Goal: Use online tool/utility: Utilize a website feature to perform a specific function

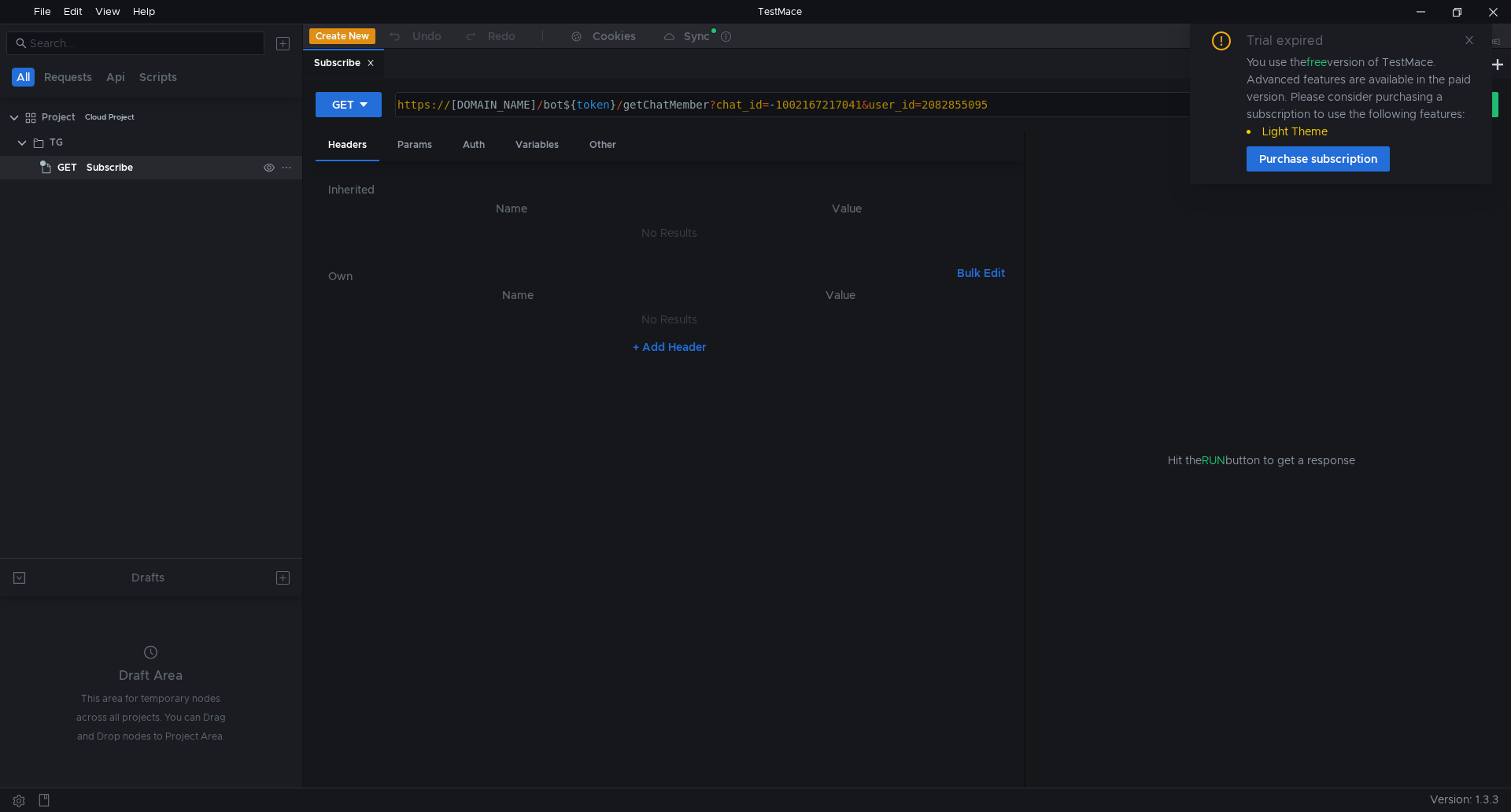
click at [128, 165] on div "Subscribe" at bounding box center [109, 167] width 46 height 24
click at [1470, 33] on link at bounding box center [1470, 40] width 11 height 17
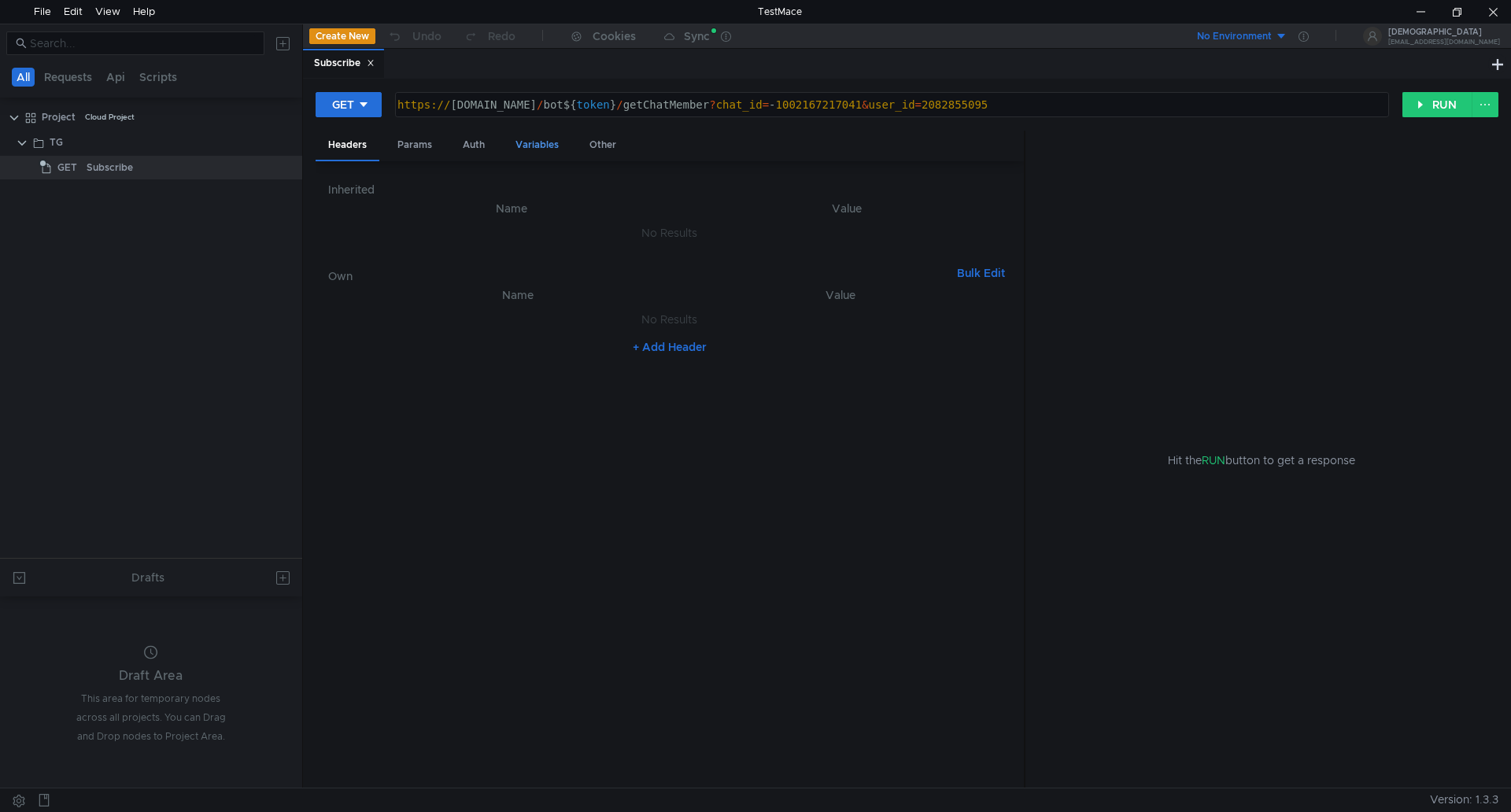
click at [533, 147] on div "Variables" at bounding box center [537, 145] width 68 height 29
click at [478, 139] on div "Auth" at bounding box center [474, 145] width 47 height 29
click at [400, 145] on div "Params" at bounding box center [415, 145] width 60 height 29
click at [821, 280] on div "2082855095 2082855095 ההההההההההההההההההההההההההההההההההההההההההההההההההההההההה…" at bounding box center [843, 268] width 303 height 25
drag, startPoint x: 834, startPoint y: 273, endPoint x: 489, endPoint y: 280, distance: 345.1
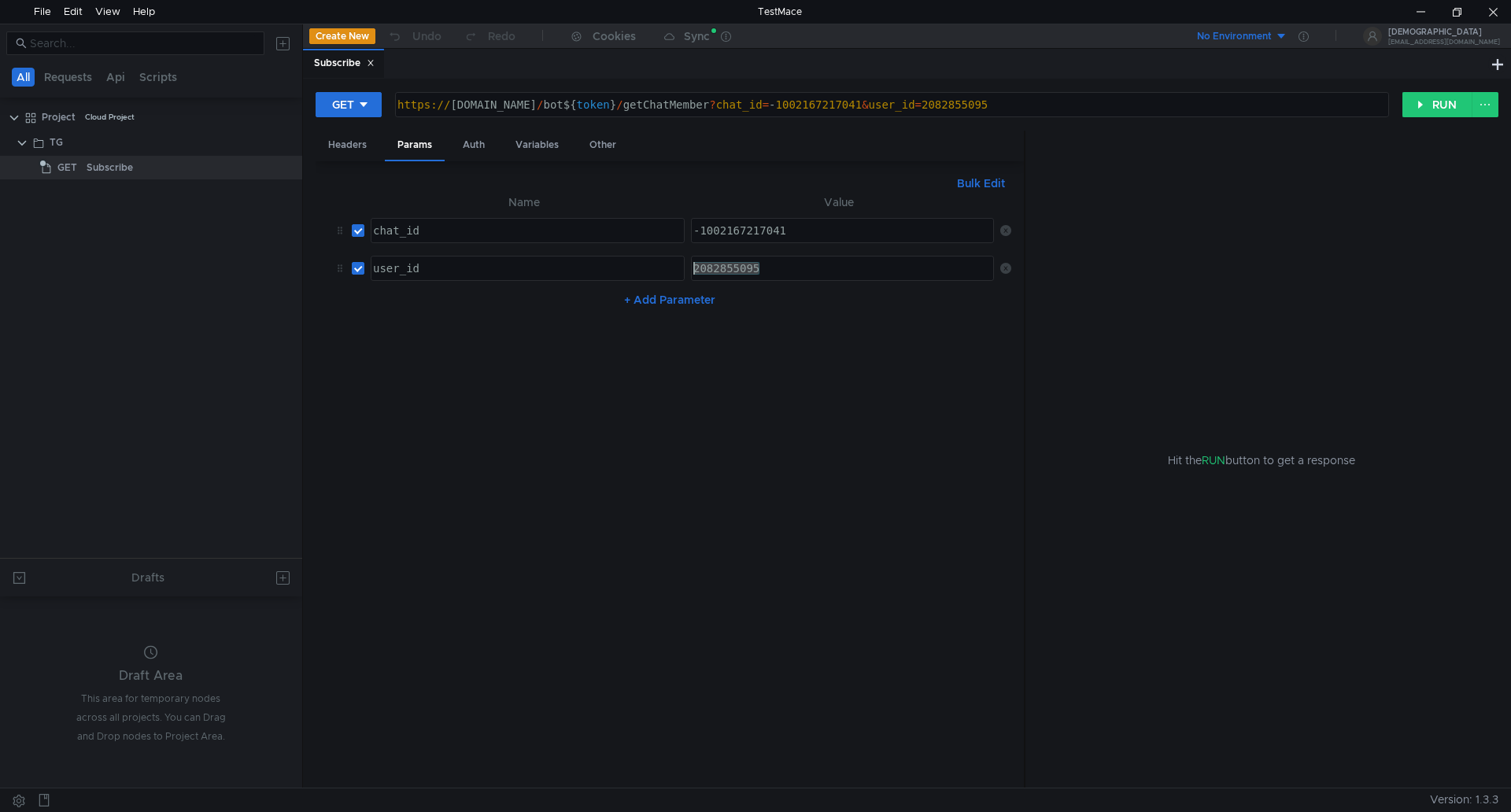
click at [503, 258] on tr "user_id ההההההההההההההההההההההההההההההההההההההההההההההההההההההההההההההההההההההה…" at bounding box center [670, 268] width 683 height 37
paste textarea "6917289106"
type textarea "6917289106"
click at [1432, 108] on button "RUN" at bounding box center [1438, 104] width 70 height 25
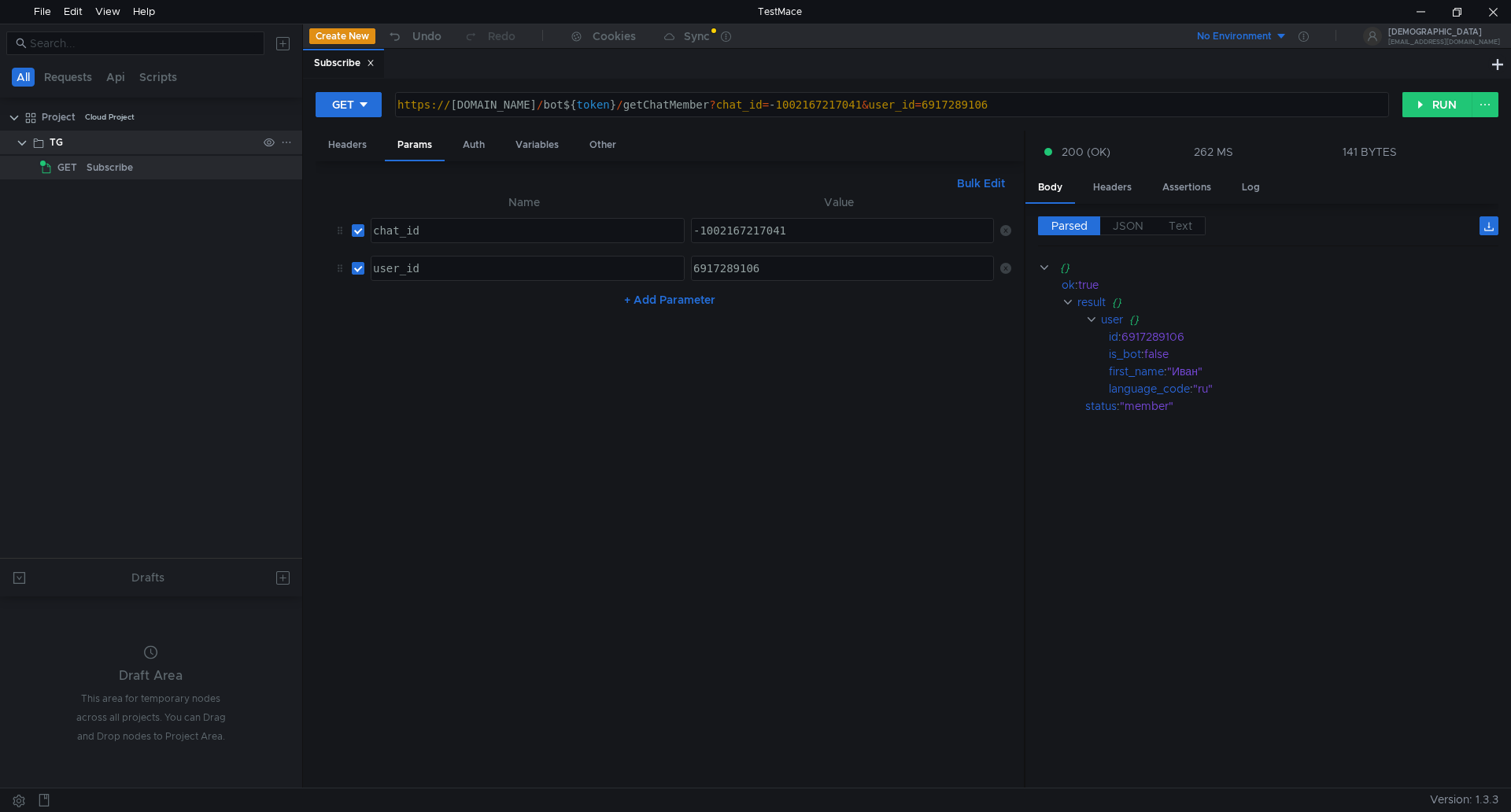
click at [70, 140] on div "TG" at bounding box center [153, 142] width 207 height 24
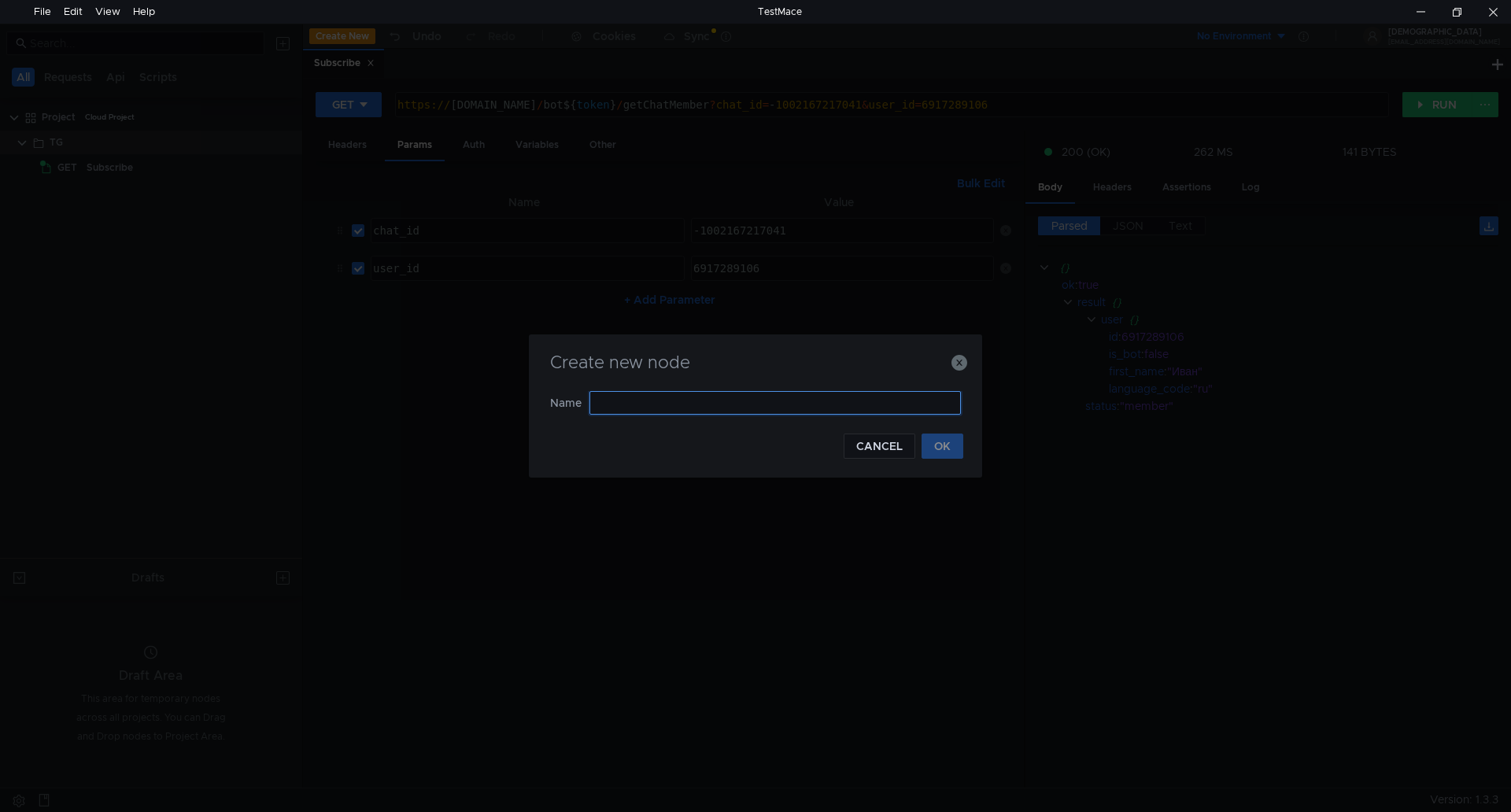
click at [696, 404] on input "text" at bounding box center [775, 402] width 372 height 24
type input "[PERSON_NAME]"
type input "Ban"
click at [949, 452] on button "OK" at bounding box center [942, 445] width 41 height 25
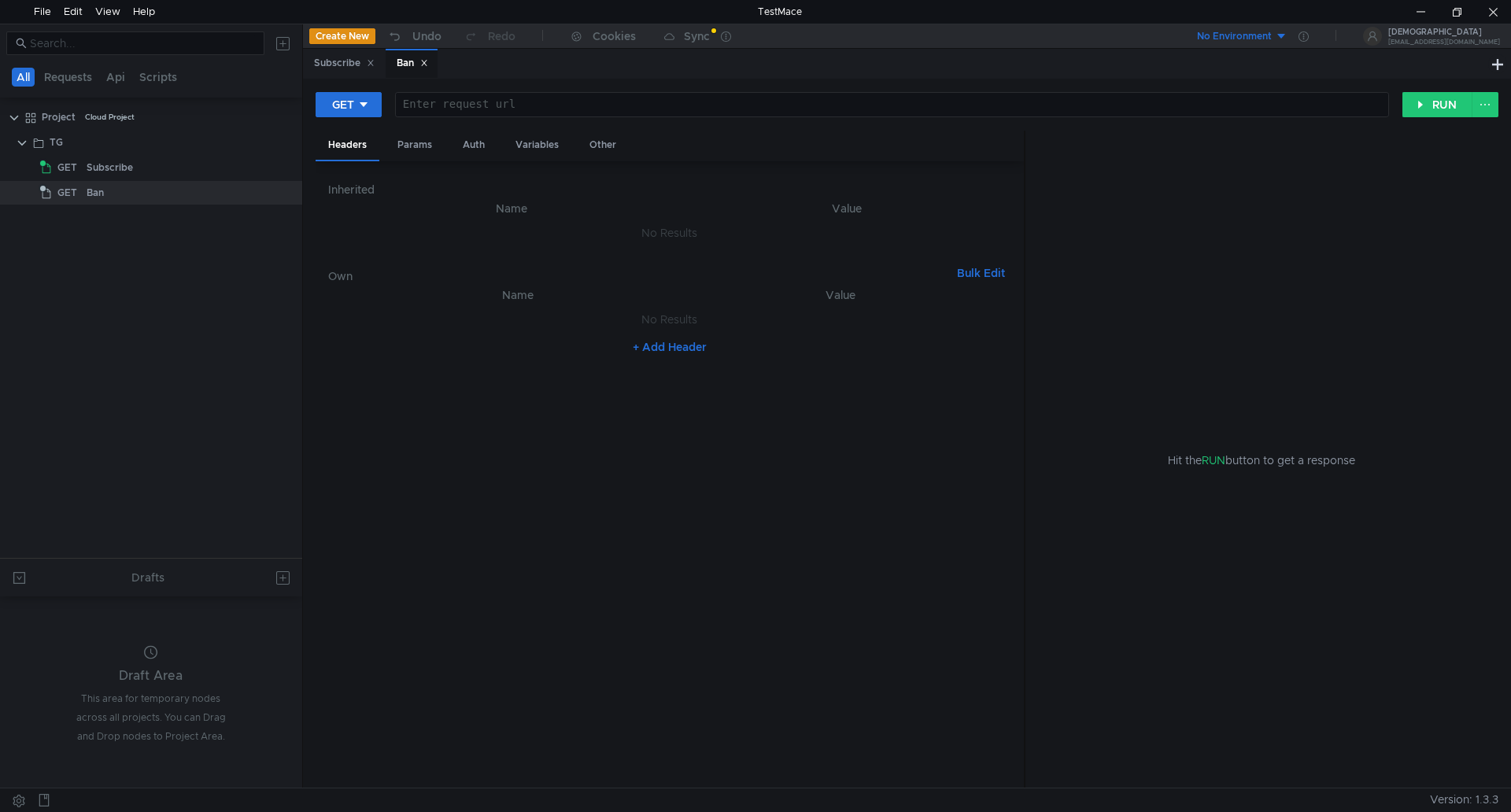
click at [488, 98] on div at bounding box center [890, 117] width 992 height 37
paste textarea "[URL][DOMAIN_NAME]"
type textarea "[URL][DOMAIN_NAME]"
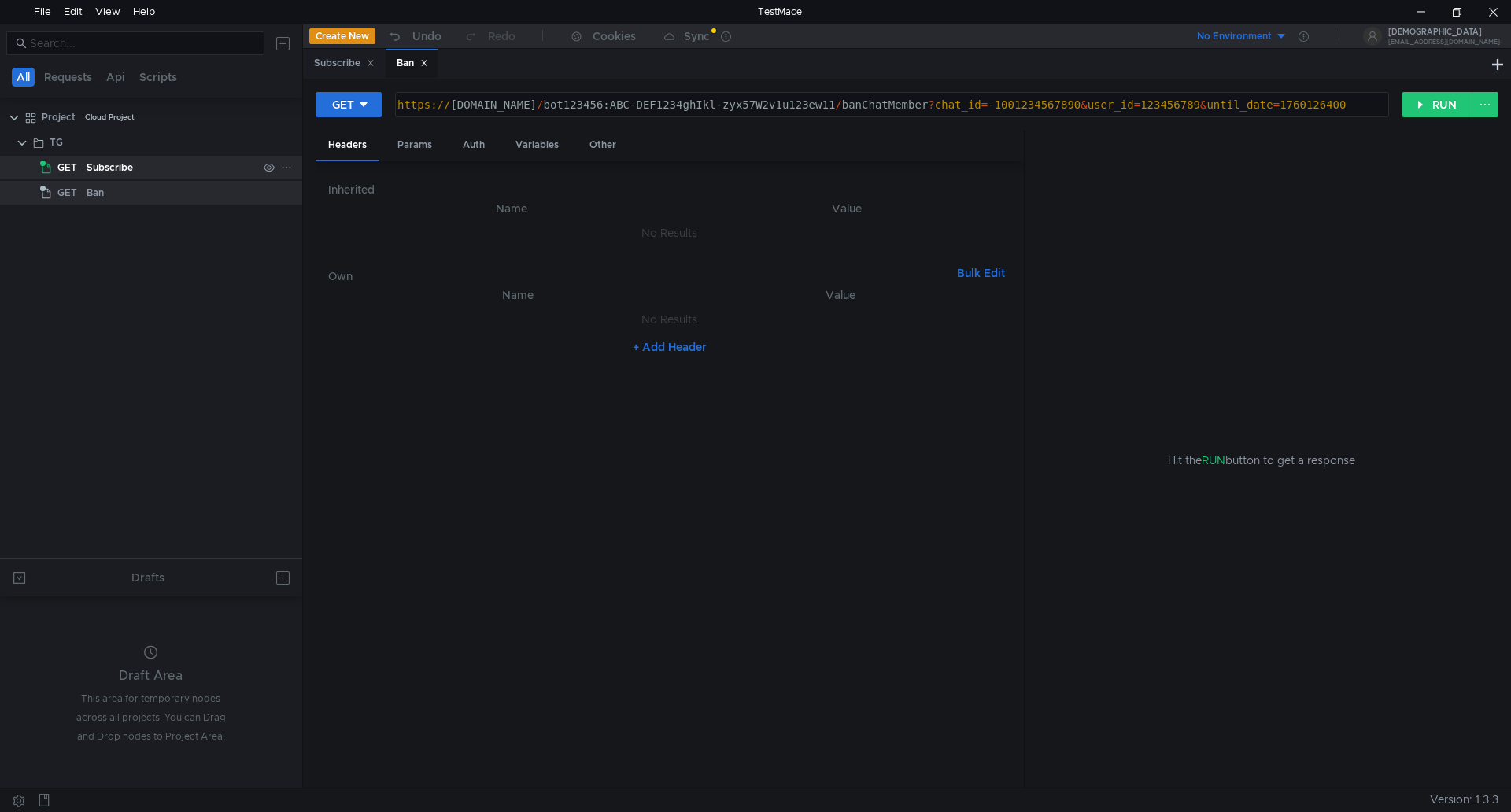
click at [112, 166] on div "Subscribe" at bounding box center [109, 167] width 46 height 24
click at [113, 166] on div "Subscribe" at bounding box center [109, 167] width 46 height 24
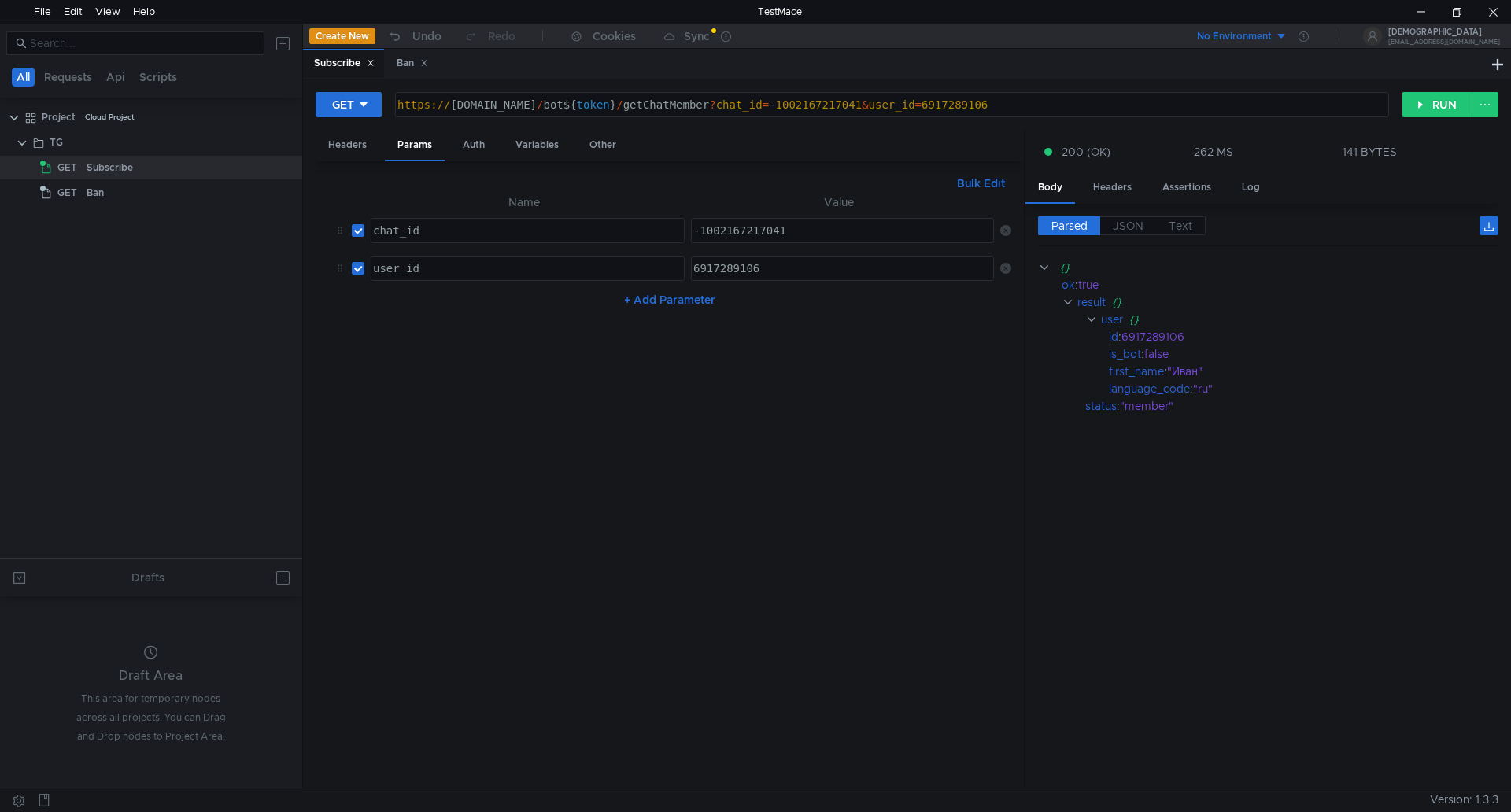
type textarea "https://[DOMAIN_NAME]/bot${token}/getChatMember?chat_id=-1002167217041&user_id=…"
drag, startPoint x: 564, startPoint y: 109, endPoint x: 634, endPoint y: 110, distance: 70.0
click at [634, 110] on div "https:// [DOMAIN_NAME] / bot ${ token } / getChatMember ? chat_id = - 100216721…" at bounding box center [890, 117] width 992 height 37
click at [413, 61] on div "Ban" at bounding box center [412, 63] width 32 height 16
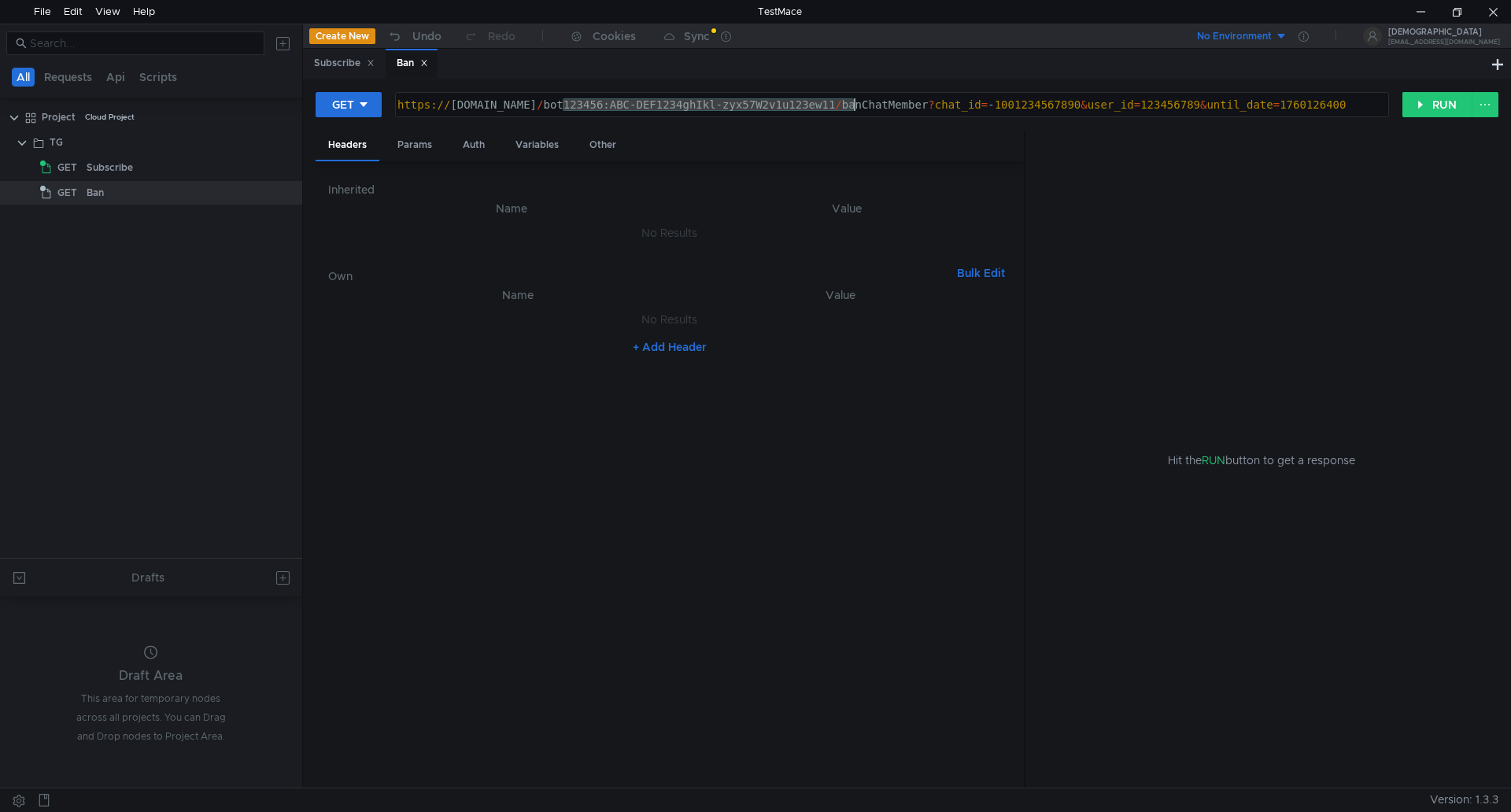
drag, startPoint x: 563, startPoint y: 106, endPoint x: 856, endPoint y: 91, distance: 293.4
click at [856, 91] on div "[URL][DOMAIN_NAME] https:// [DOMAIN_NAME] / bot123456:ABC-DEF1234ghIkl-zyx57W2v…" at bounding box center [892, 104] width 995 height 27
paste textarea "${token}"
type textarea "https://[DOMAIN_NAME]/bot${token}/banChatMember?chat_id=-1001234567890&user_id=…"
click at [346, 49] on div "Create New Undo Redo Cookies Sync No Environment DeusEX [EMAIL_ADDRESS][DOMAIN_…" at bounding box center [908, 37] width 1208 height 24
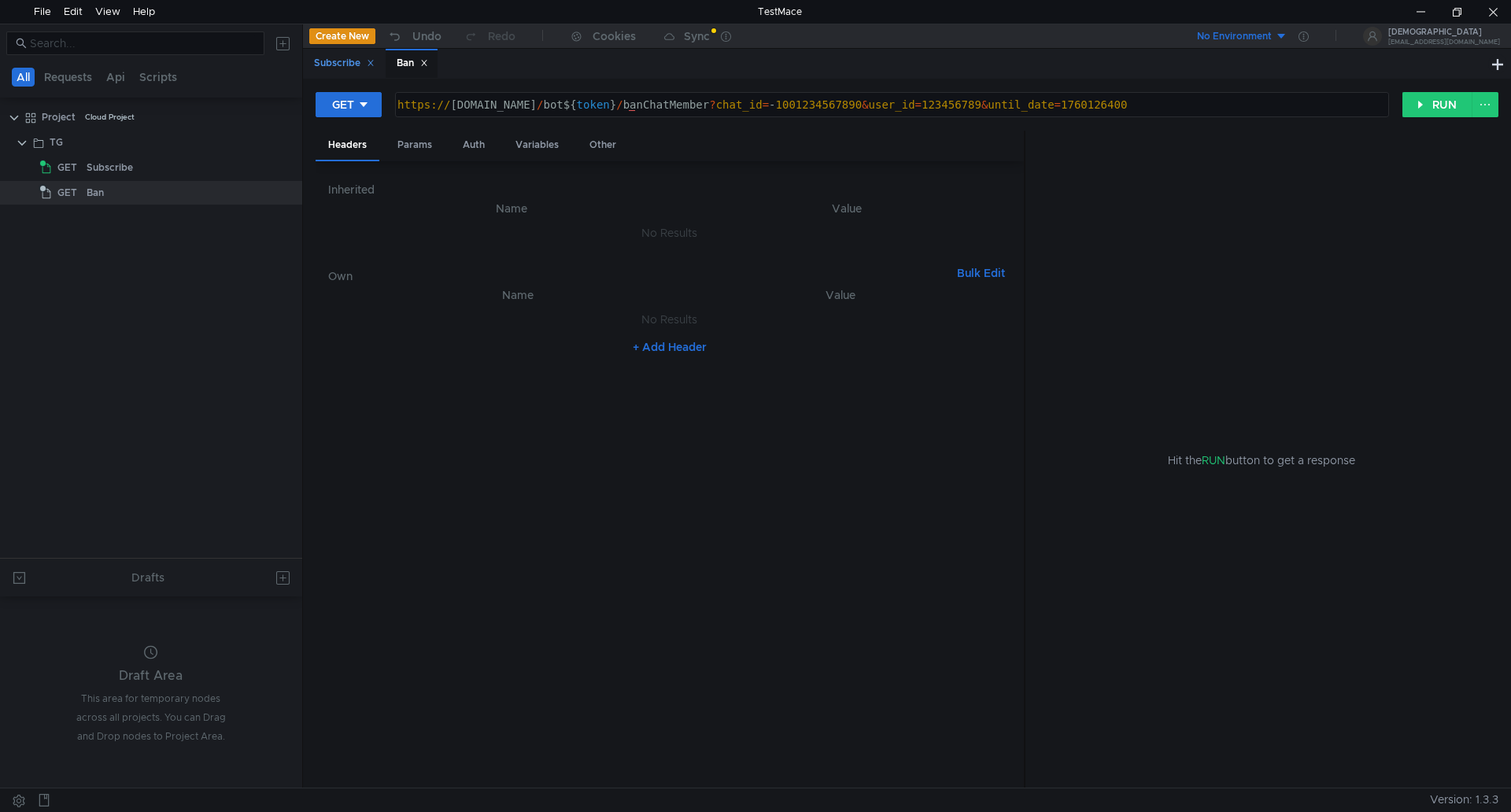
click at [354, 59] on div "Subscribe" at bounding box center [344, 63] width 61 height 16
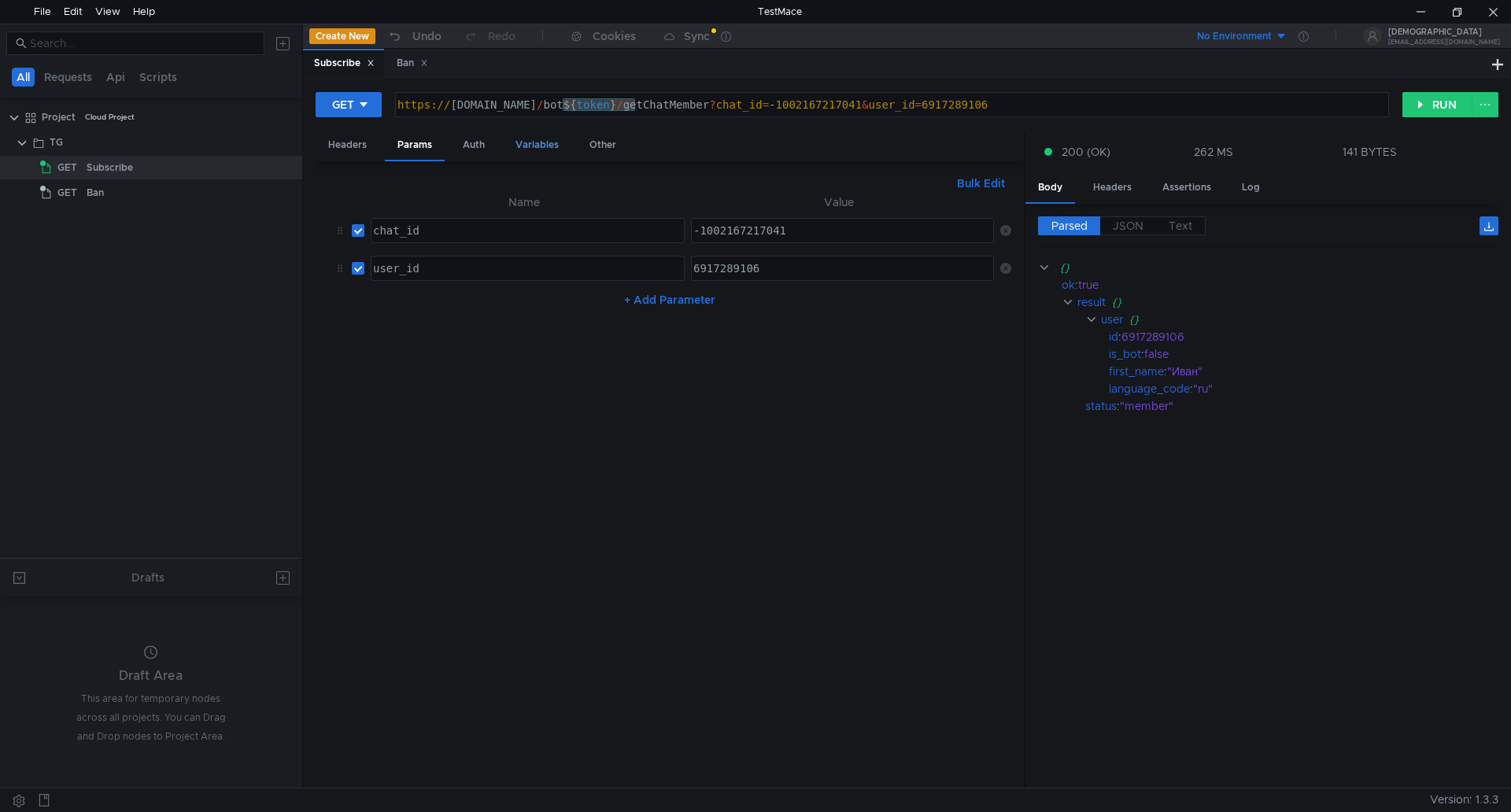
click at [536, 154] on div "Variables" at bounding box center [537, 145] width 68 height 29
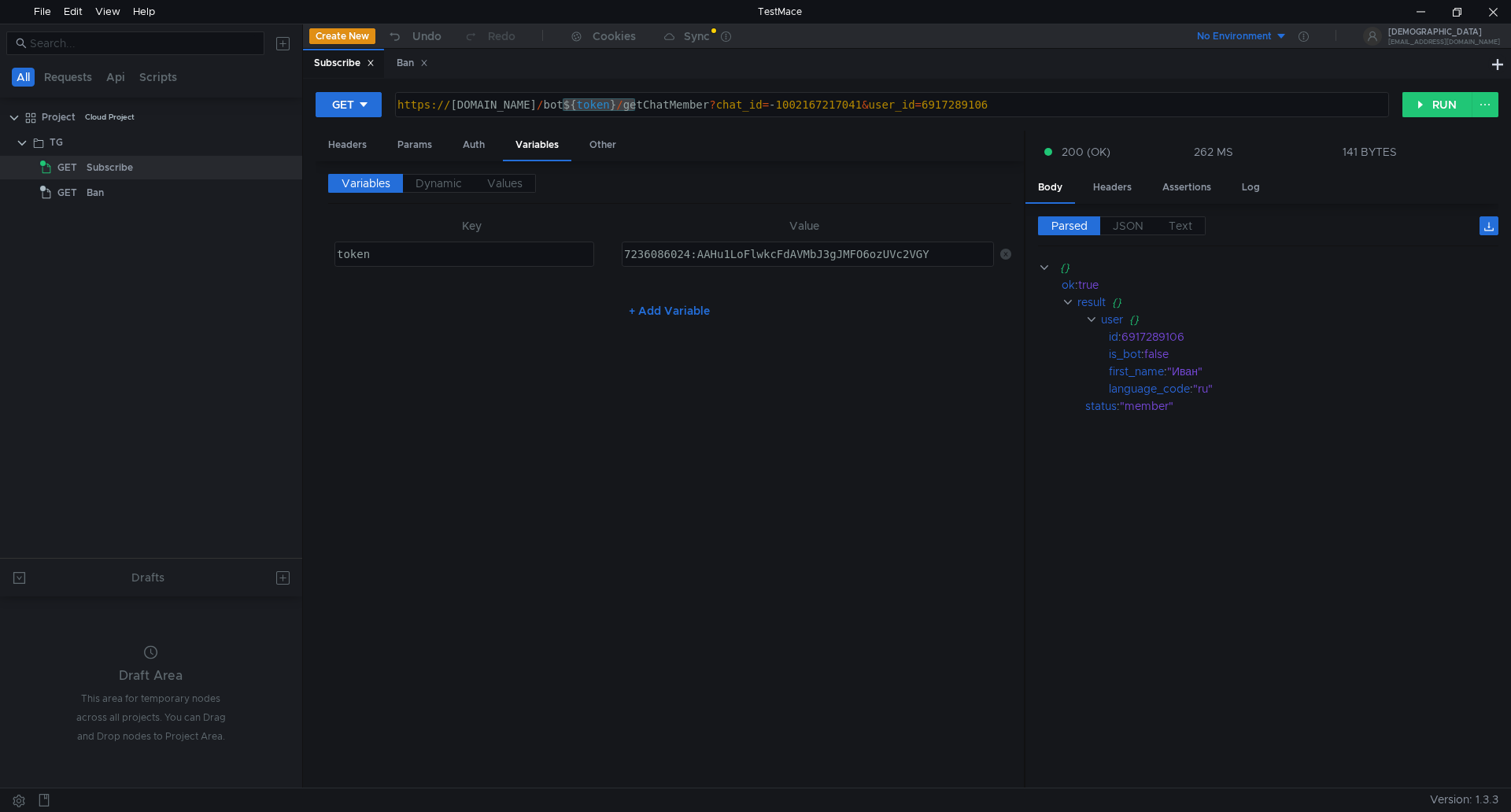
type textarea "7236086024:AAHu1LoFlwkcFdAVMbJ3gJMFO6ozUVc2VGY"
drag, startPoint x: 952, startPoint y: 253, endPoint x: 671, endPoint y: 262, distance: 281.1
click at [567, 255] on tr "token ההההההההההההההההההההההההההההההההההההההההההההההההההההההההההההההההההההההההה…" at bounding box center [670, 254] width 683 height 37
click at [407, 63] on div "Ban" at bounding box center [412, 63] width 32 height 16
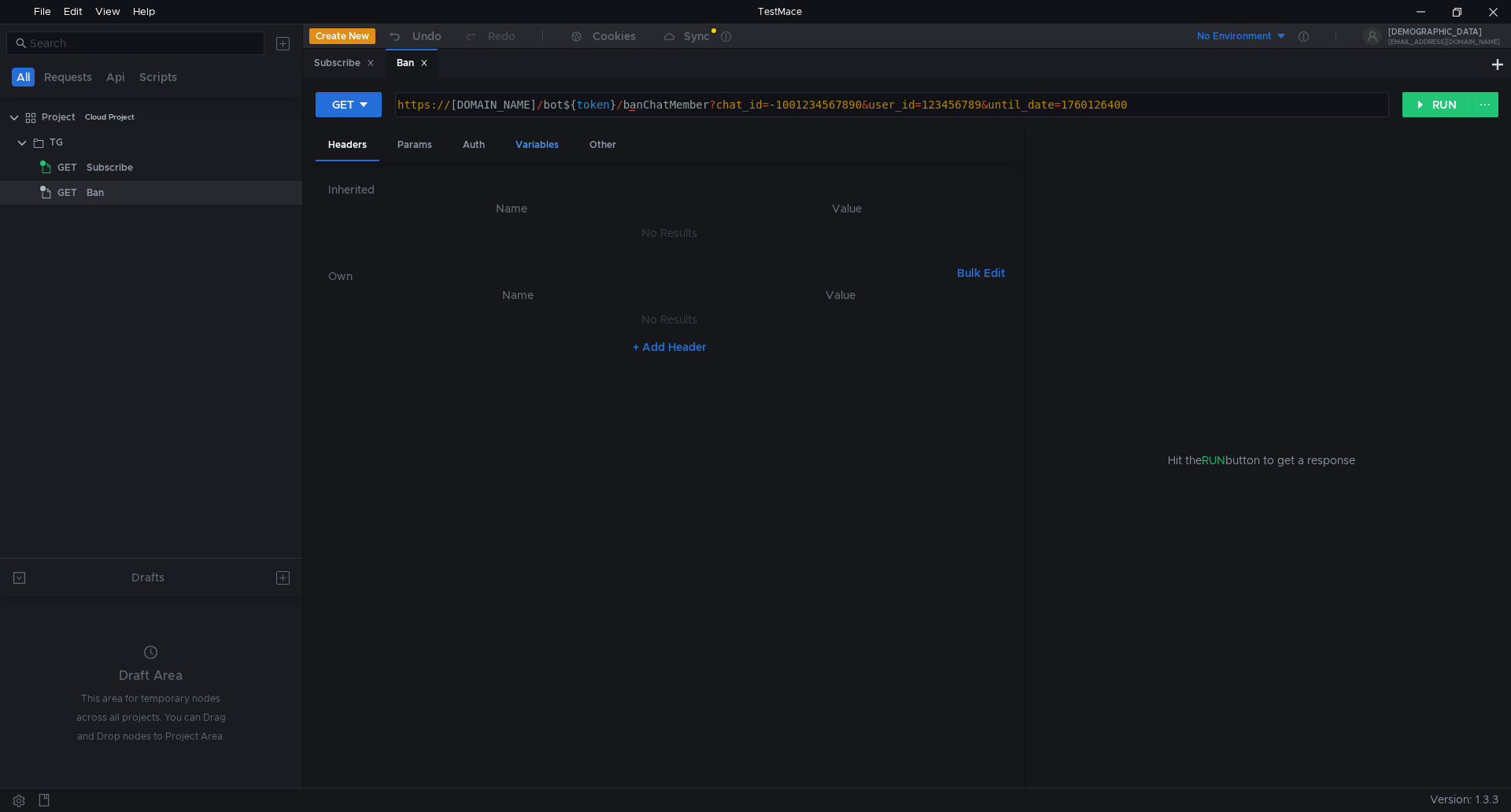
click at [540, 148] on div "Variables" at bounding box center [537, 145] width 68 height 29
click at [693, 281] on button "+ Add Variable" at bounding box center [669, 277] width 107 height 25
click at [684, 267] on td "ההההההההההההההההההההההההההההההההההההההההההההההההההההההההההההההההההההההההההההההה…" at bounding box center [805, 254] width 379 height 37
click at [689, 264] on div at bounding box center [807, 267] width 371 height 37
paste textarea "7236086024:AAHu1LoFlwkcFdAVMbJ3gJMFO6ozUVc2VGY"
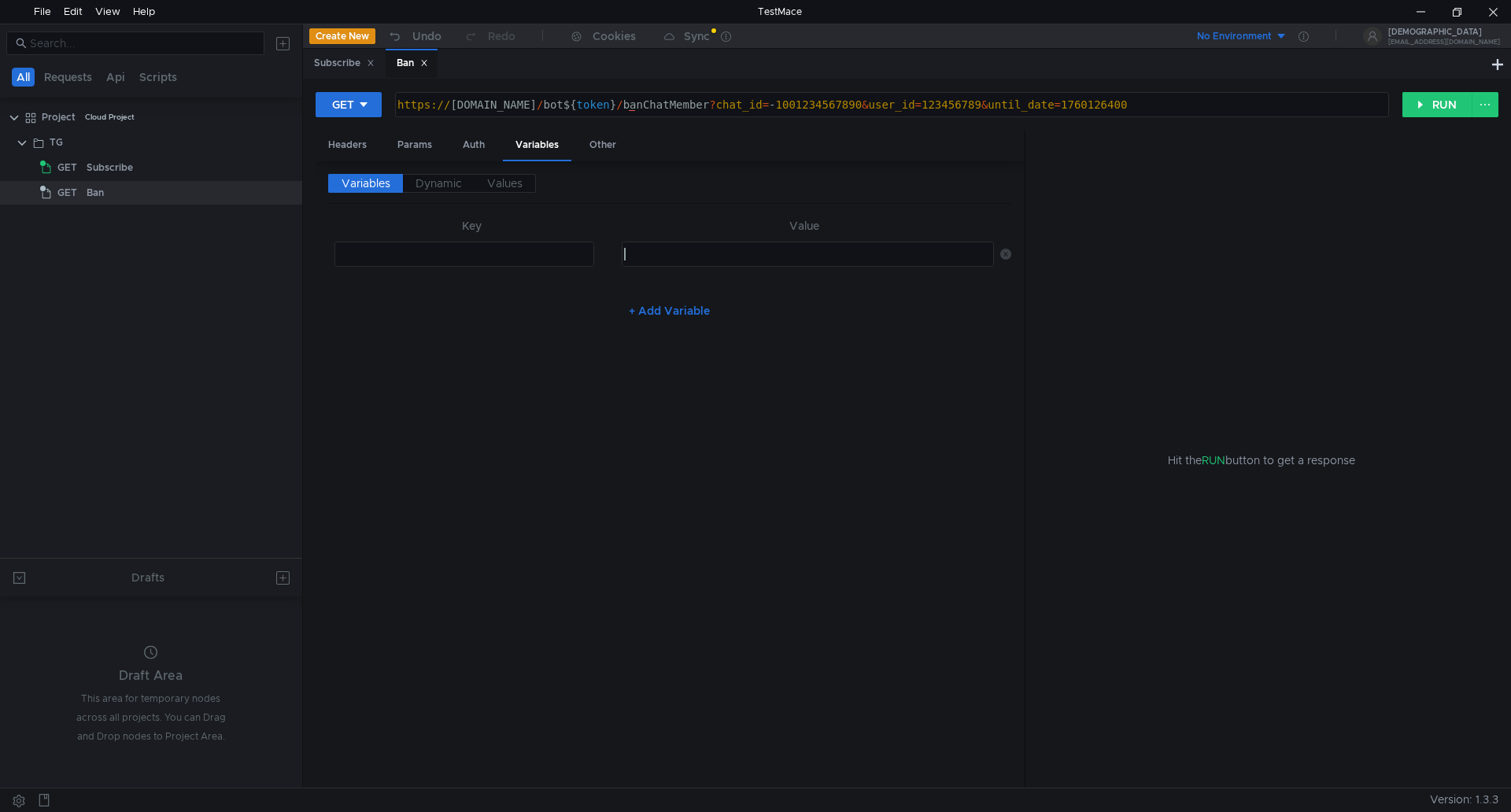
type textarea "7236086024:AAHu1LoFlwkcFdAVMbJ3gJMFO6ozUVc2VGY"
click at [494, 262] on div at bounding box center [464, 267] width 263 height 37
type textarea "token"
click at [348, 67] on div "Subscribe" at bounding box center [344, 63] width 61 height 16
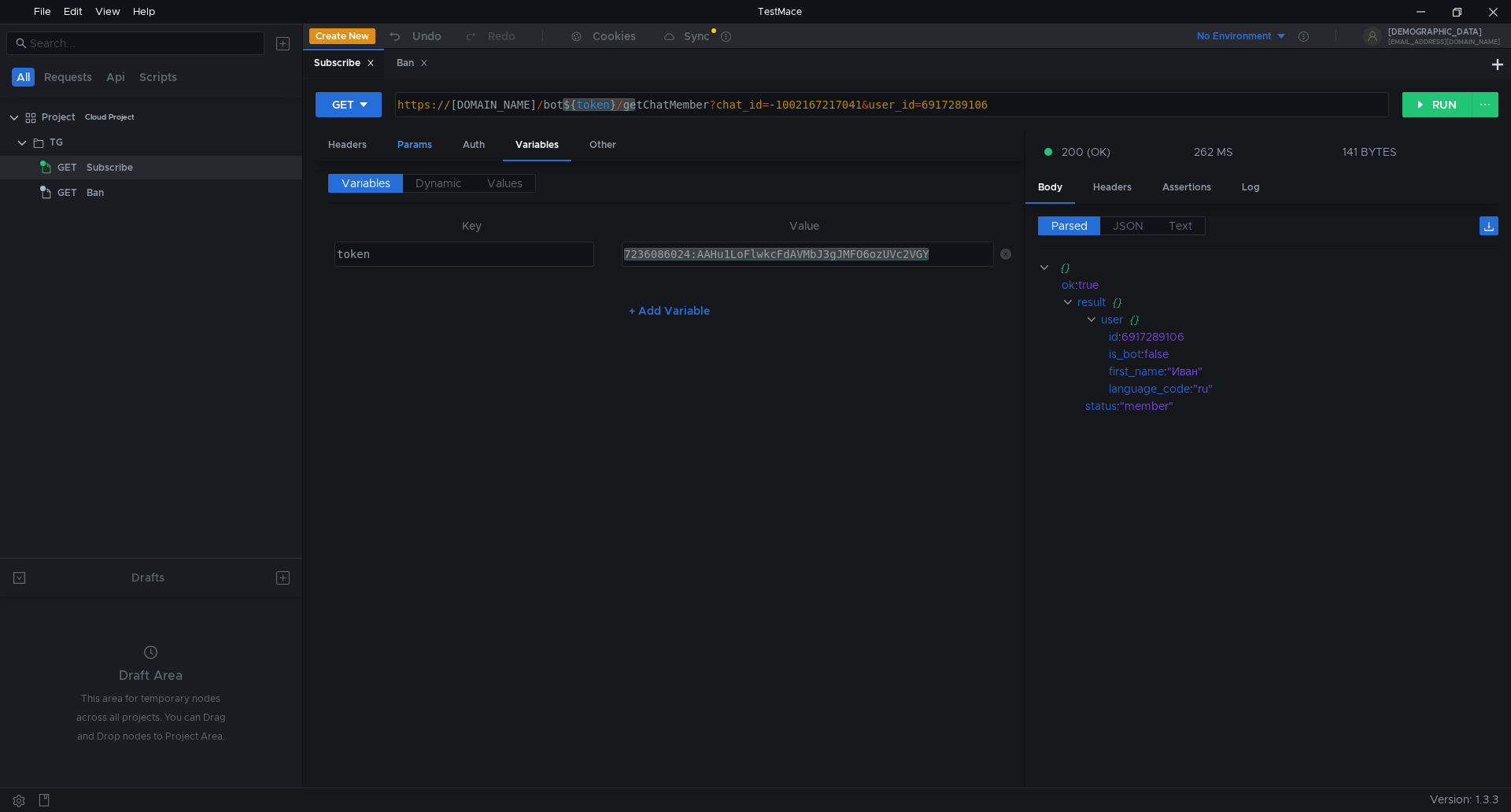
click at [412, 146] on div "Params" at bounding box center [415, 145] width 60 height 29
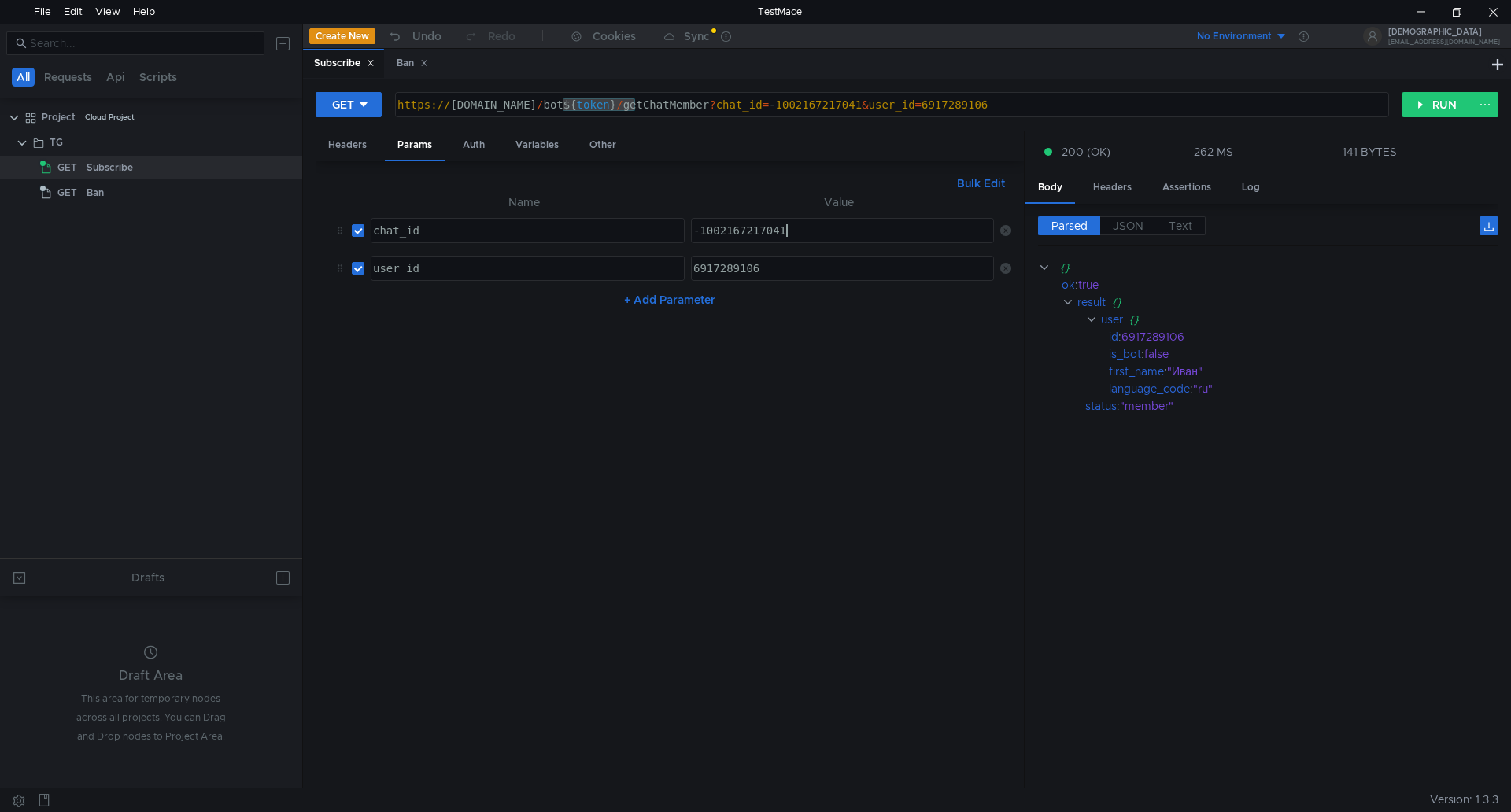
type textarea "-1002167217041"
drag, startPoint x: 883, startPoint y: 239, endPoint x: 482, endPoint y: 243, distance: 401.0
click at [481, 243] on tr "chat_id ההההההההההההההההההההההההההההההההההההההההההההההההההההההההההההההההההההההה…" at bounding box center [670, 230] width 683 height 37
click at [405, 59] on div "Ban" at bounding box center [412, 63] width 32 height 16
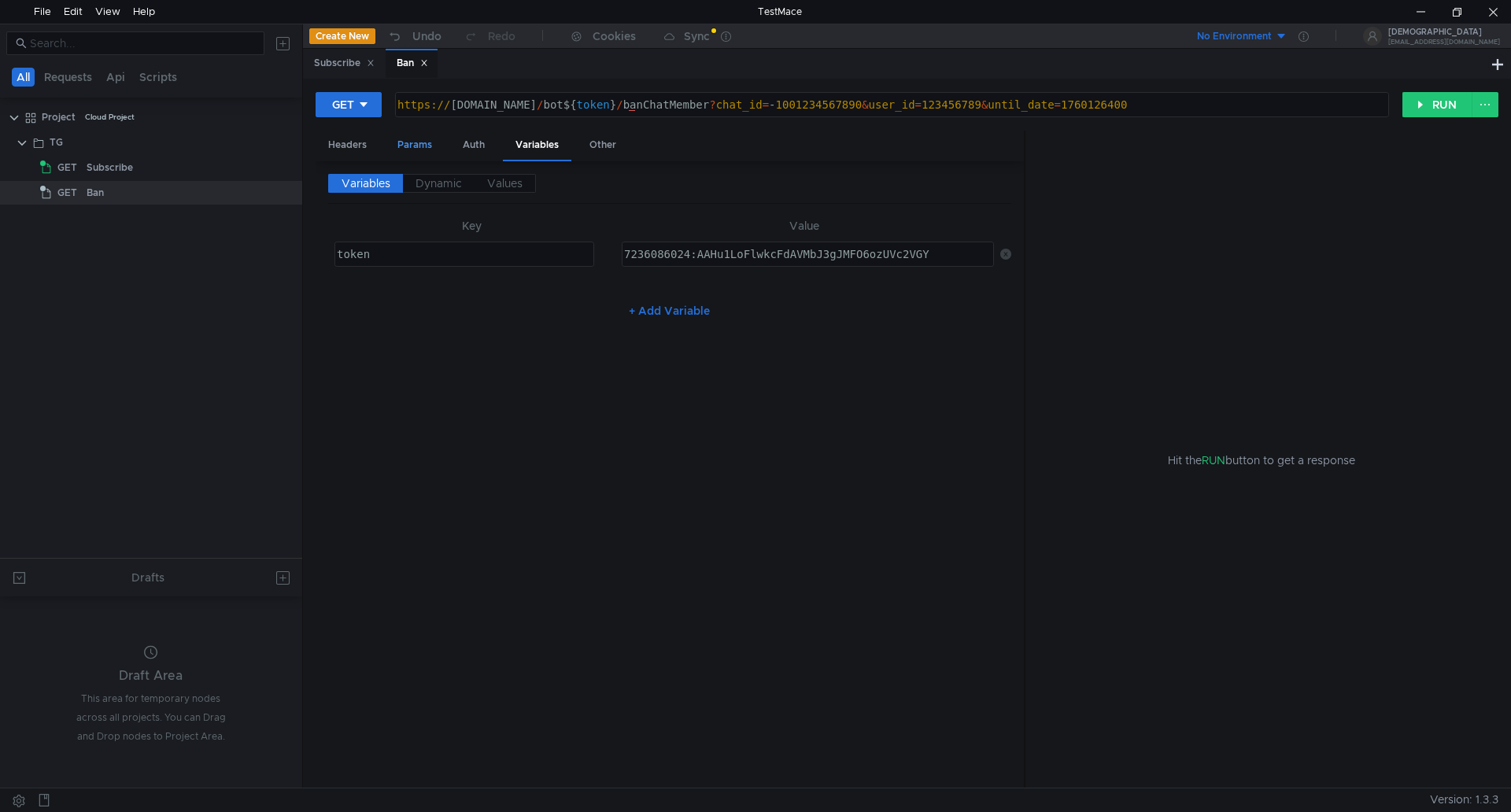
click at [424, 156] on div "Params" at bounding box center [415, 145] width 60 height 29
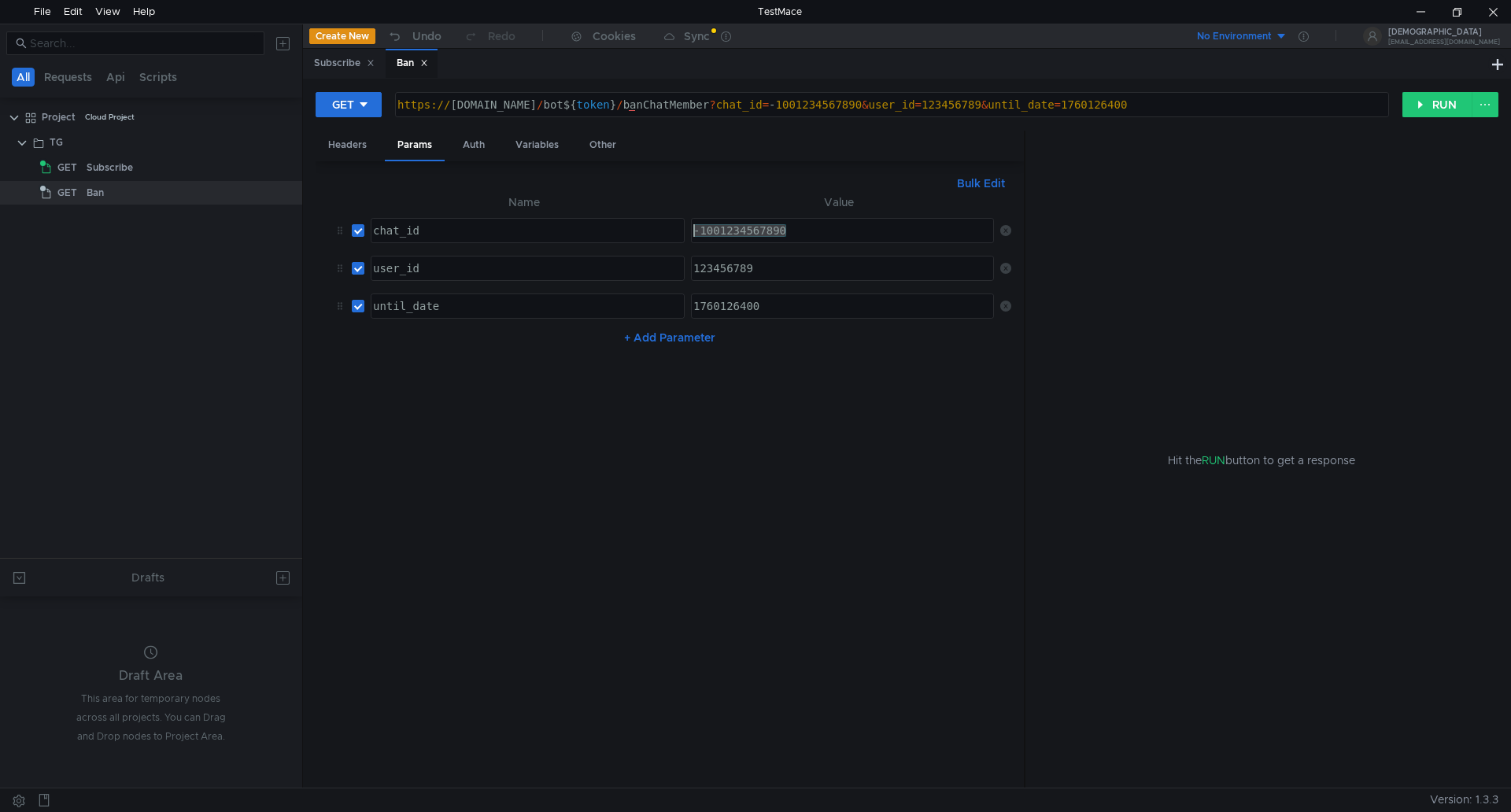
drag, startPoint x: 795, startPoint y: 232, endPoint x: 555, endPoint y: 252, distance: 240.8
click at [555, 252] on tbody "chat_id ההההההההההההההההההההההההההההההההההההההההההההההההההההההההההההההההההההההה…" at bounding box center [670, 267] width 683 height 113
paste textarea "2167217041"
type textarea "-1002167217041"
type textarea "user_id"
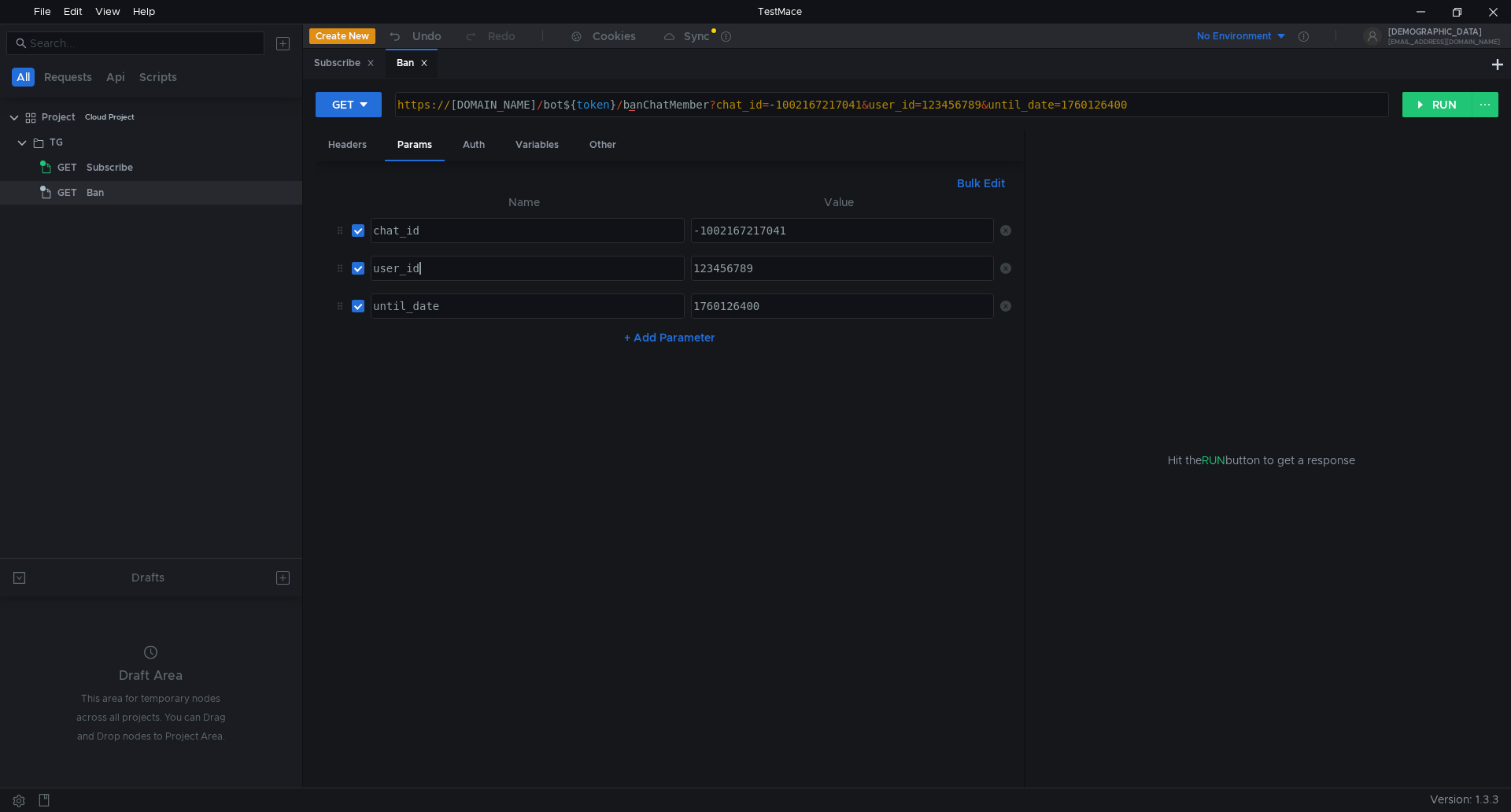
click at [503, 276] on div "user_id" at bounding box center [526, 280] width 312 height 37
type textarea "123456789"
click at [757, 270] on div "123456789" at bounding box center [843, 280] width 305 height 37
type textarea "1760126400"
click at [796, 311] on div "1760126400" at bounding box center [843, 319] width 305 height 37
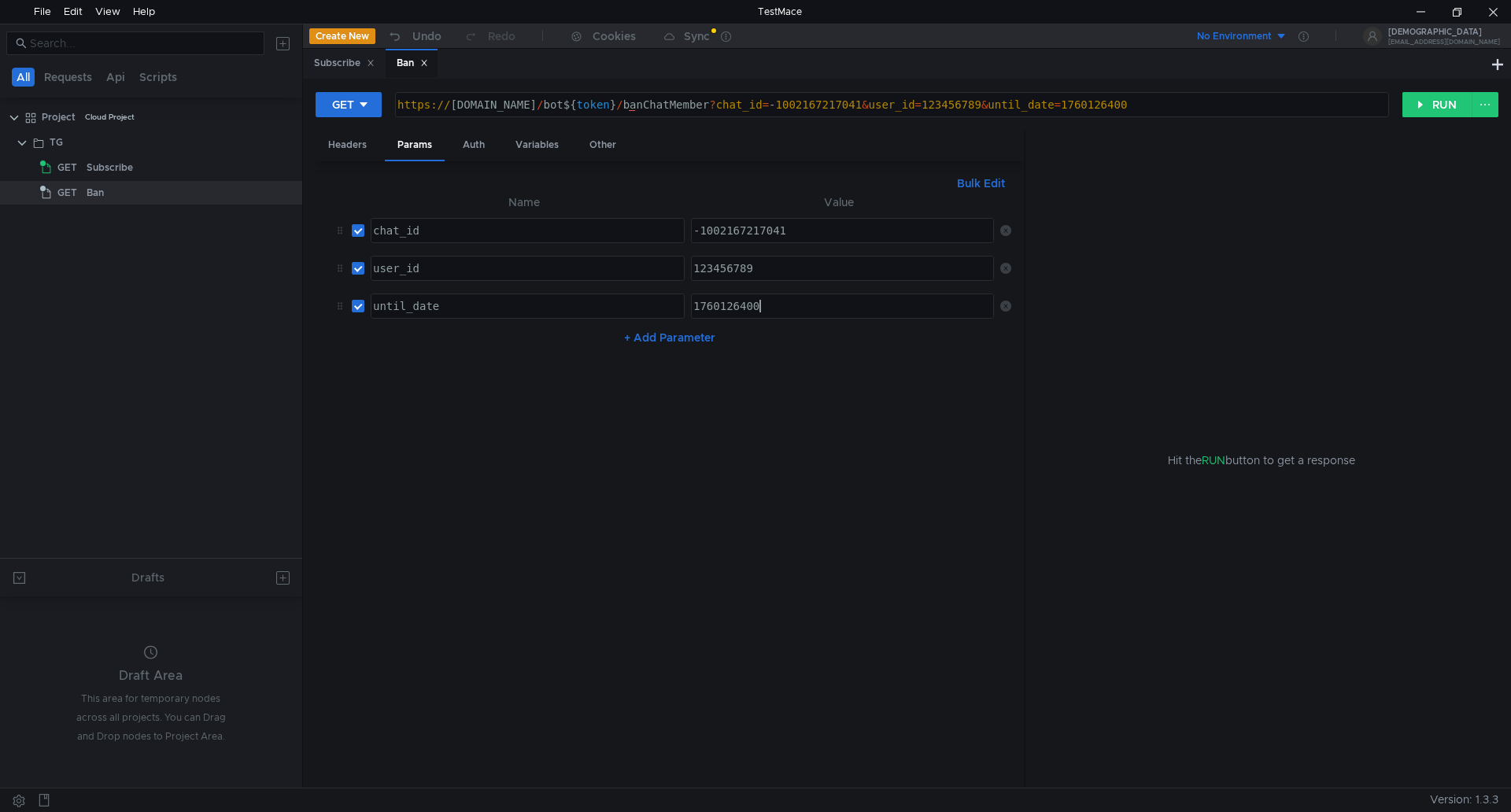
click at [786, 263] on div "123456789" at bounding box center [843, 280] width 305 height 37
click at [325, 71] on div "Subscribe" at bounding box center [344, 63] width 61 height 16
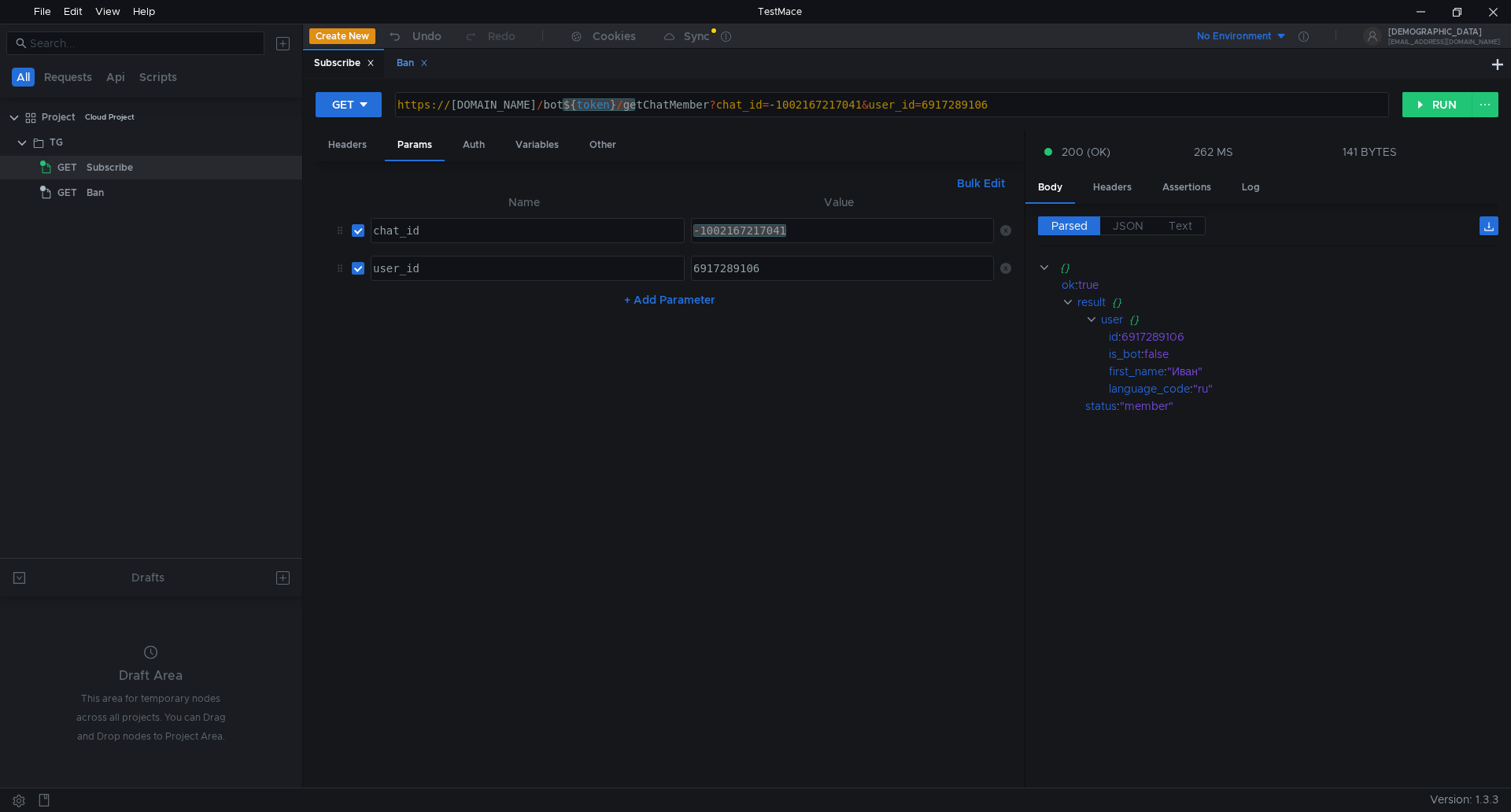
click at [408, 64] on div "Ban" at bounding box center [412, 63] width 32 height 16
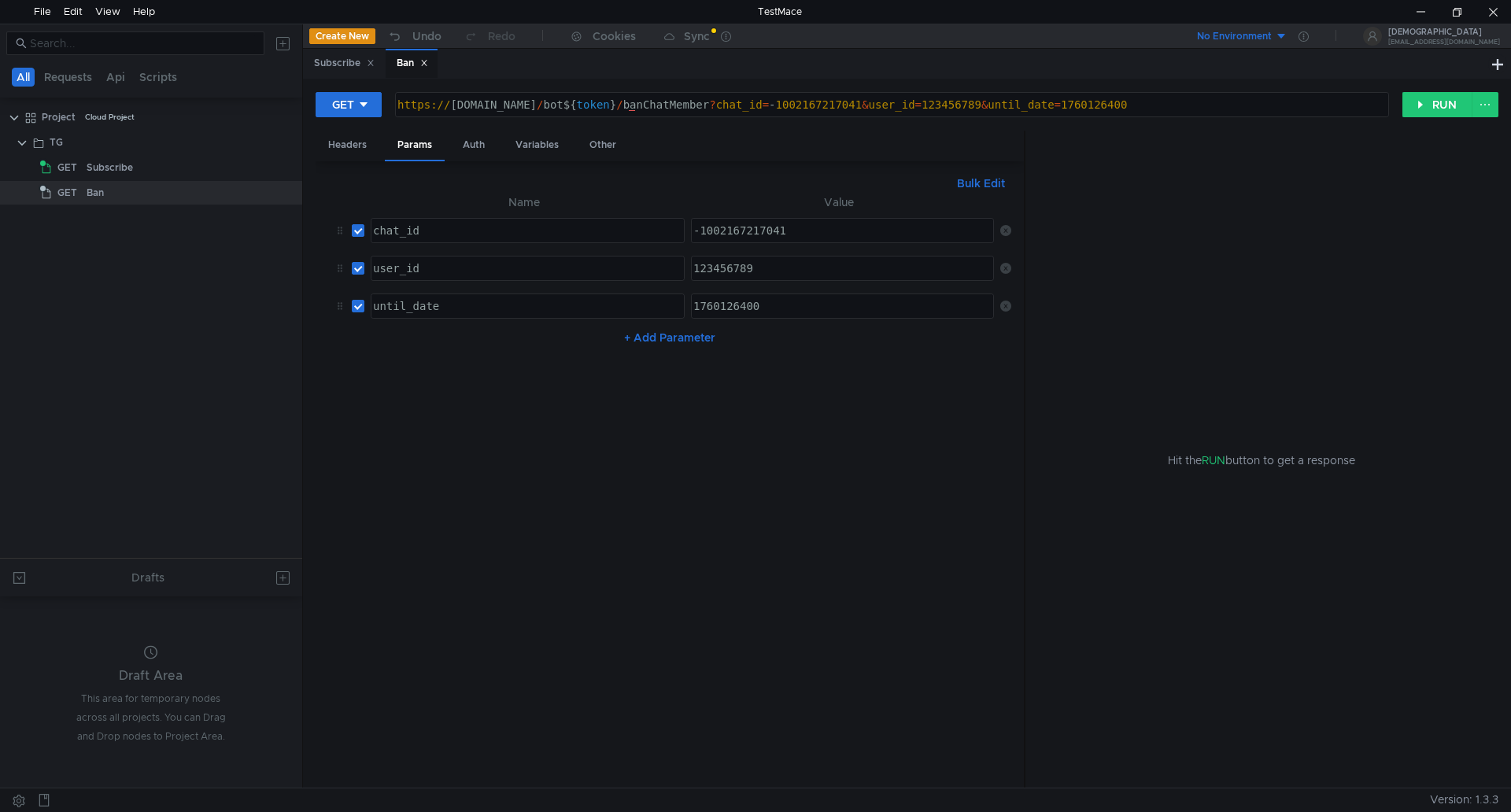
click at [773, 271] on div "123456789" at bounding box center [843, 280] width 305 height 37
click at [38, 14] on div "File" at bounding box center [42, 11] width 17 height 24
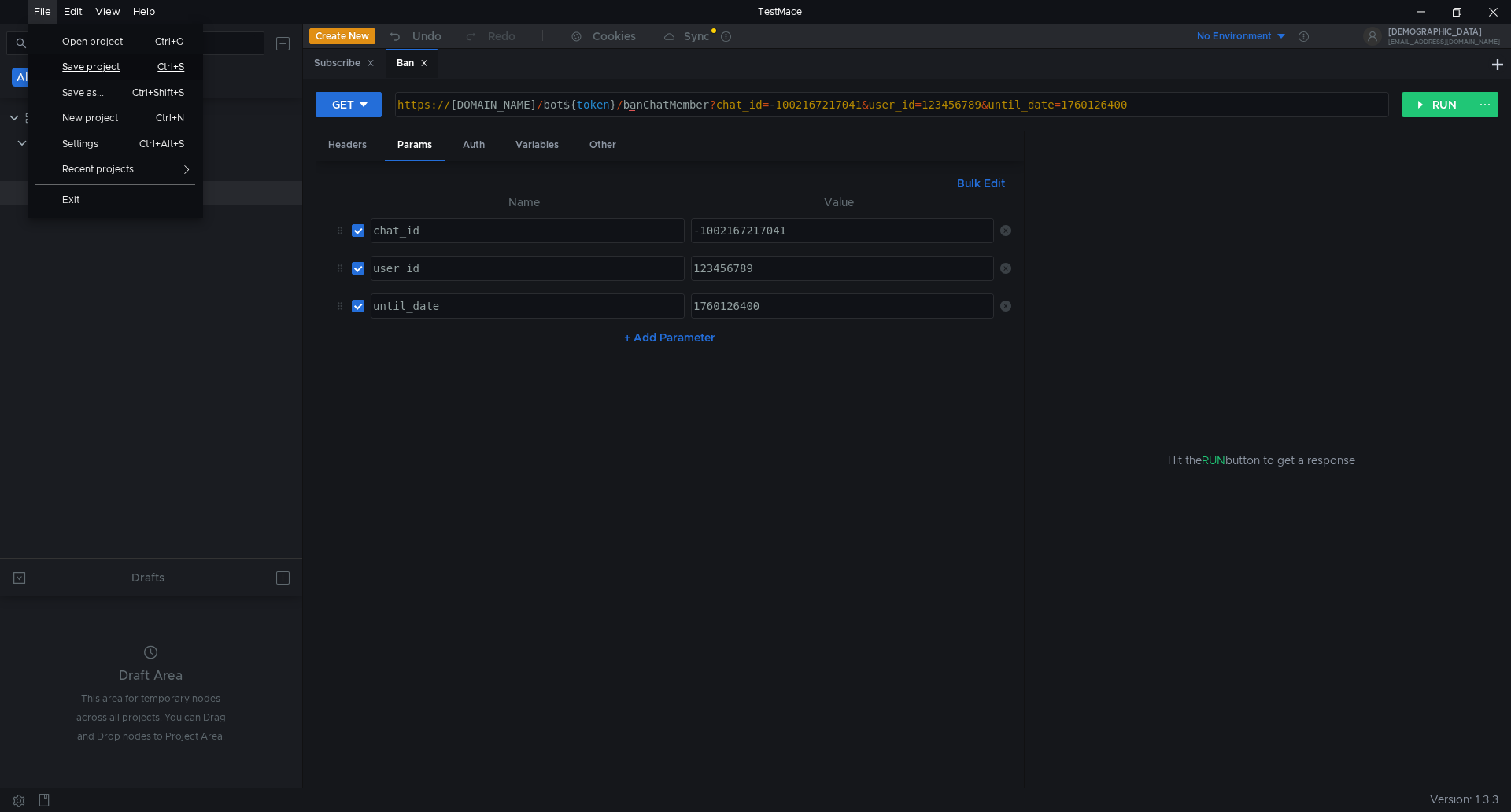
click at [89, 71] on span "Save project" at bounding box center [97, 67] width 89 height 10
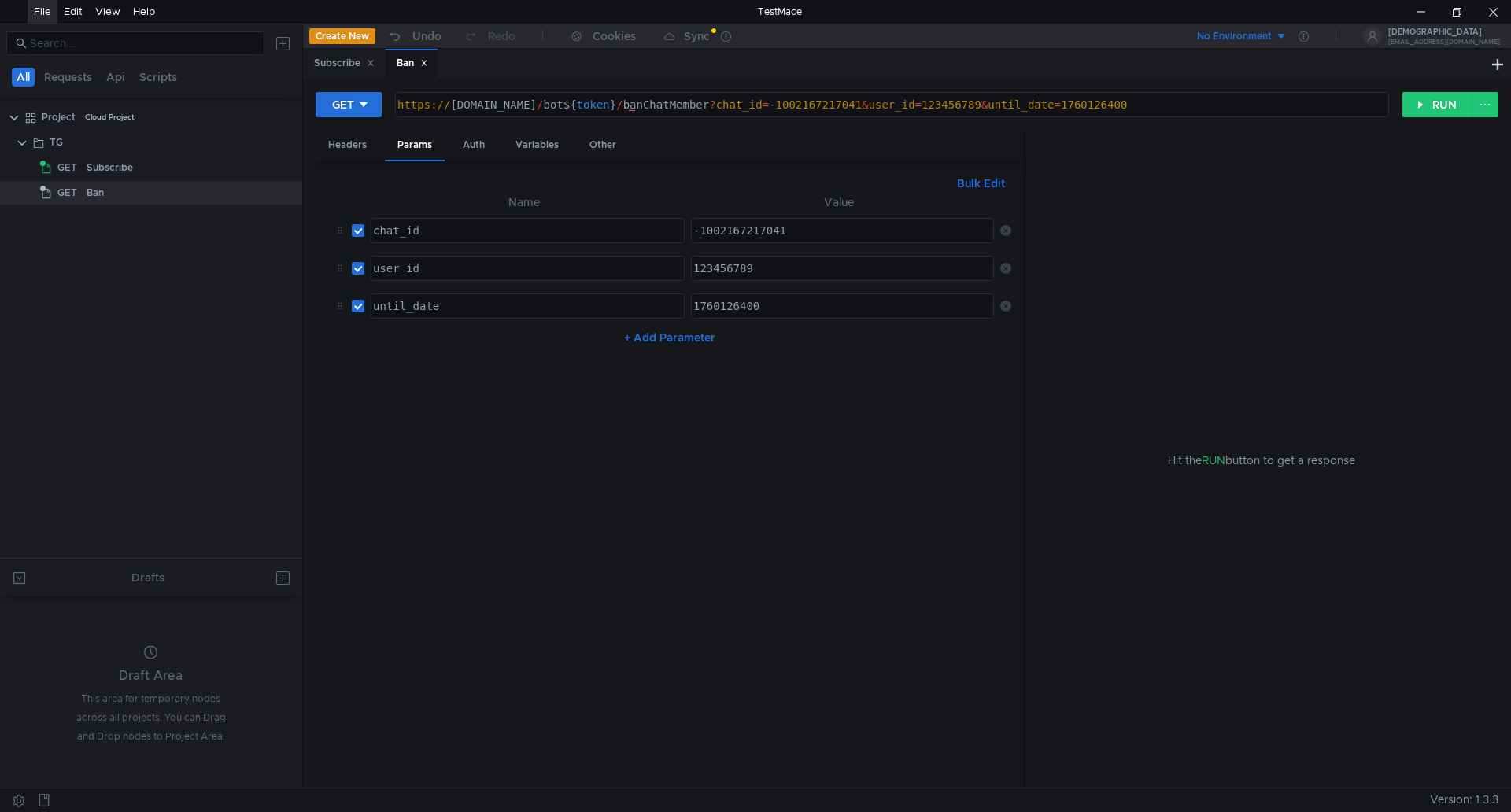
drag, startPoint x: 685, startPoint y: 37, endPoint x: 693, endPoint y: 50, distance: 15.3
click at [685, 37] on div "Sync" at bounding box center [697, 37] width 26 height 11
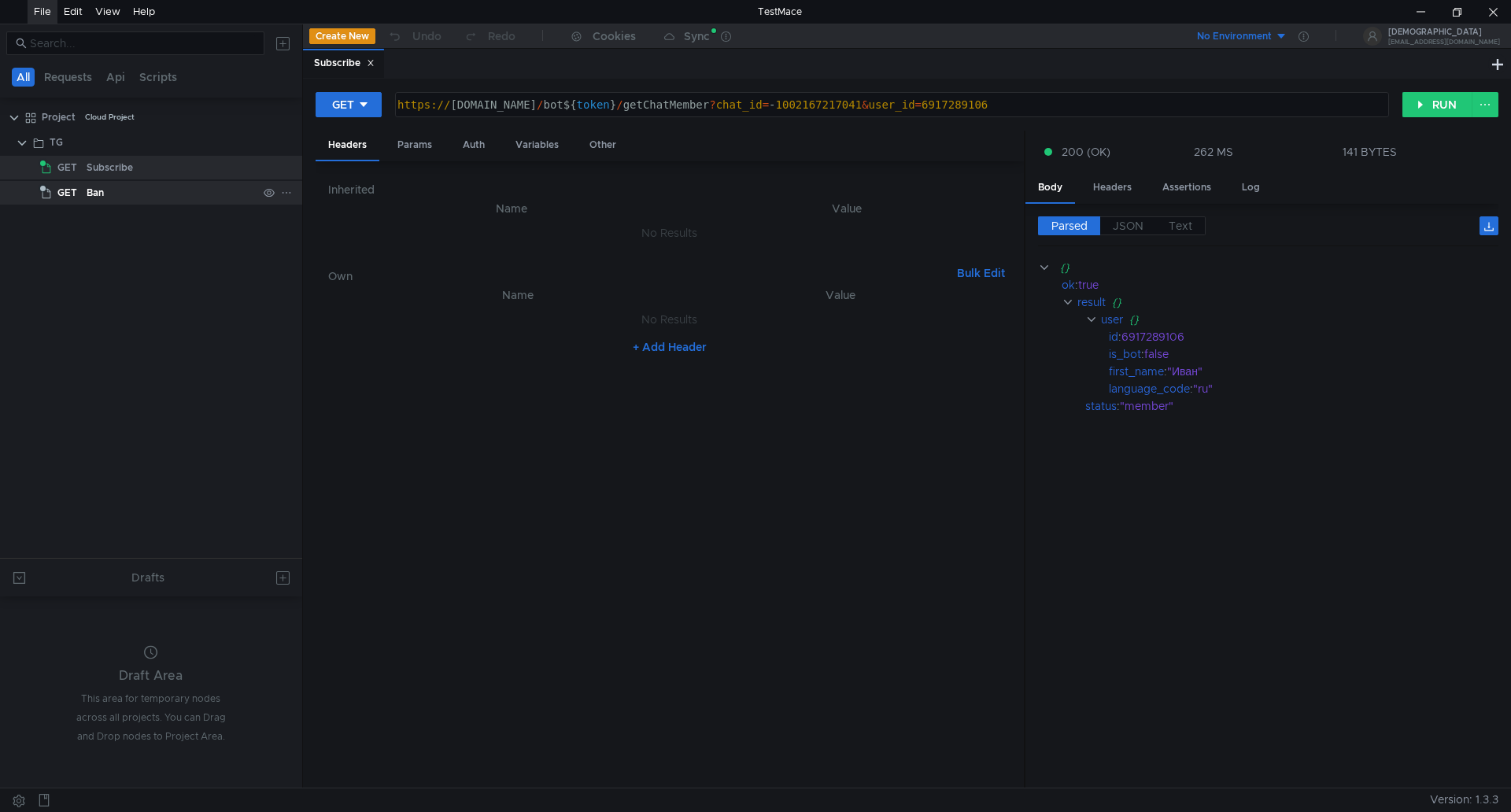
click at [91, 202] on div "Ban" at bounding box center [94, 193] width 17 height 24
click at [89, 201] on div "Ban" at bounding box center [94, 193] width 17 height 24
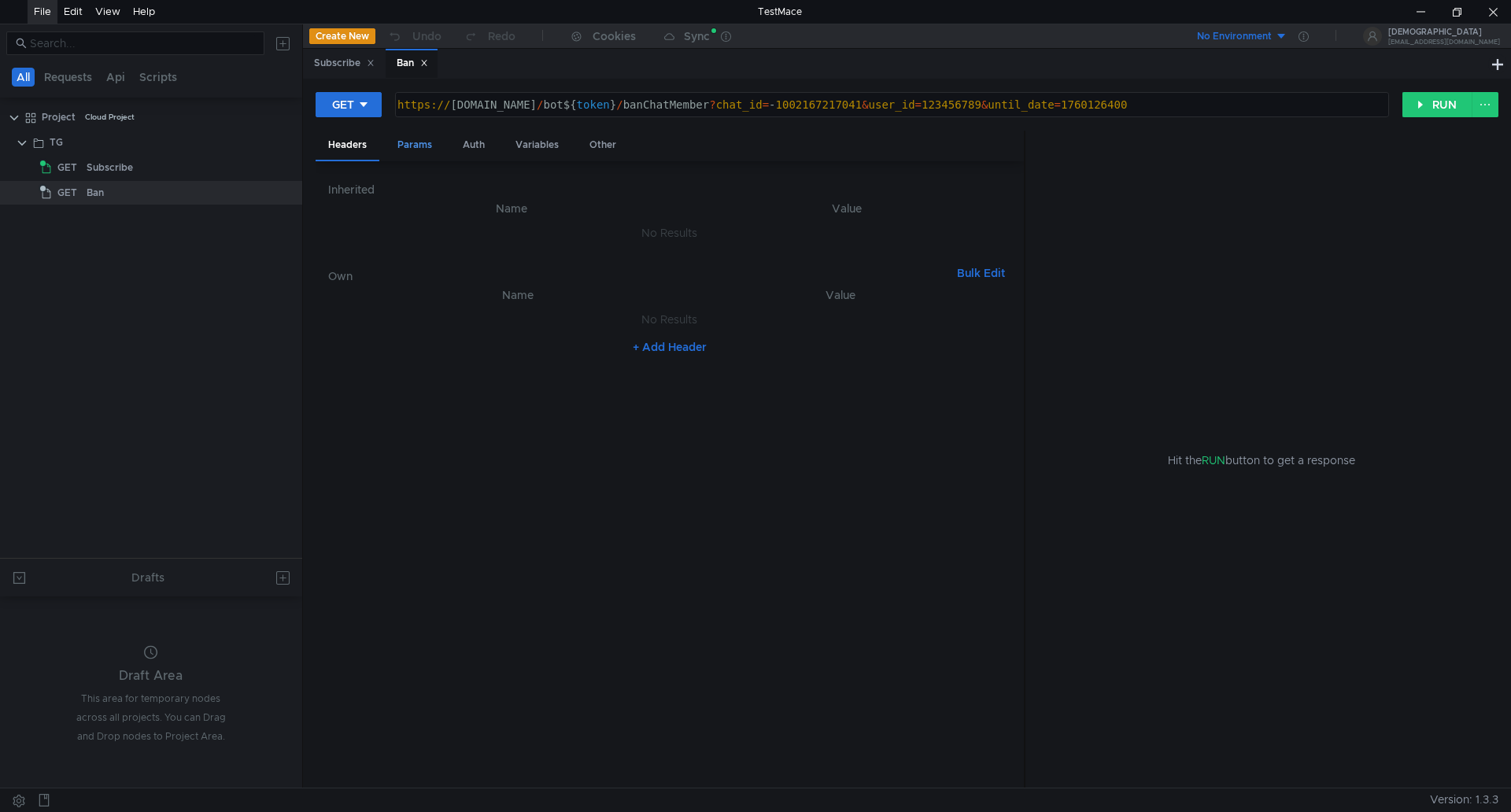
click at [438, 155] on div "Params" at bounding box center [415, 145] width 60 height 29
type textarea "123456789"
drag, startPoint x: 782, startPoint y: 269, endPoint x: 773, endPoint y: 272, distance: 9.5
click at [773, 272] on div "123456789" at bounding box center [843, 280] width 305 height 37
click at [324, 72] on div "Subscribe" at bounding box center [344, 63] width 81 height 29
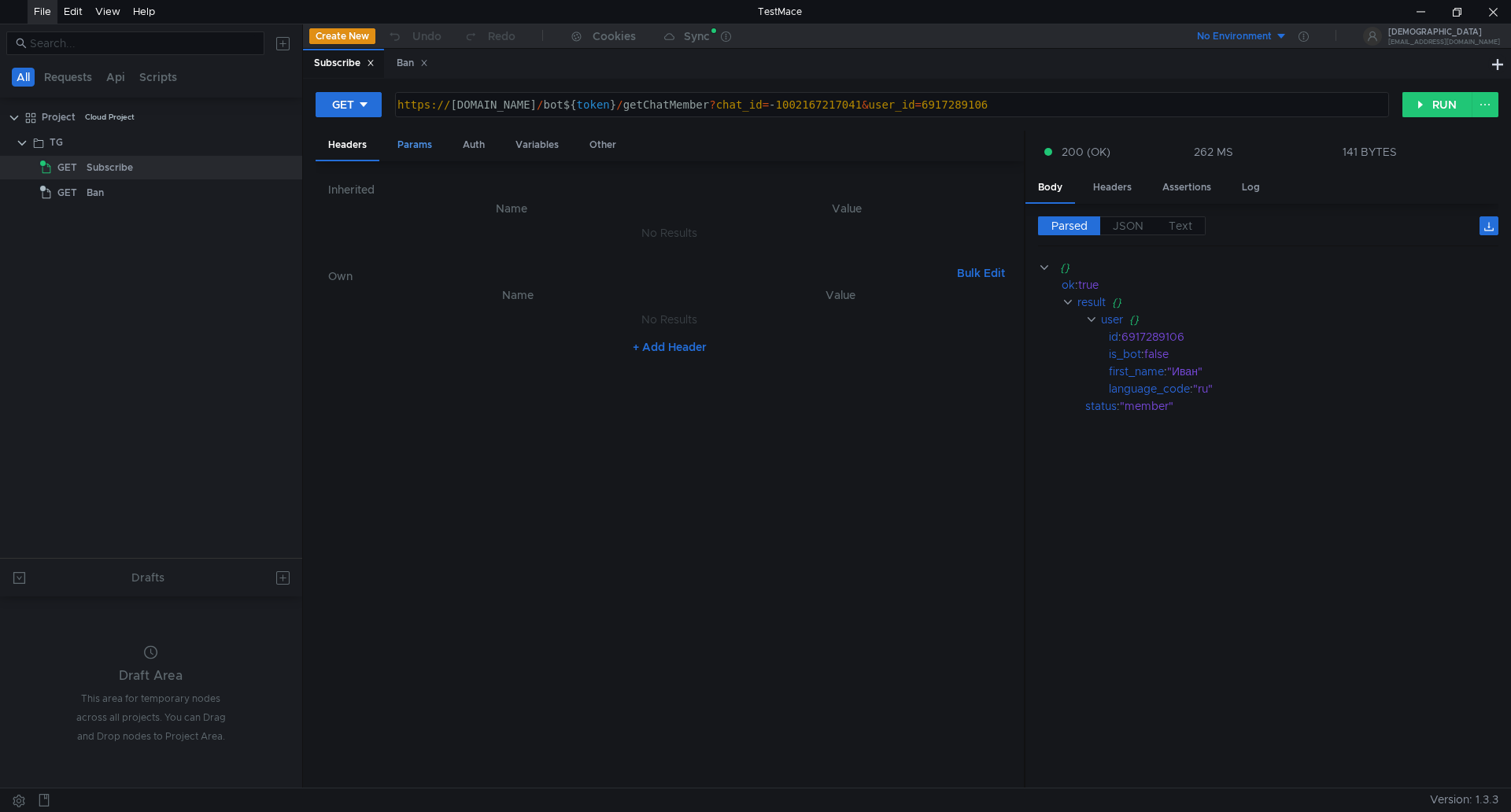
click at [422, 145] on div "Params" at bounding box center [415, 145] width 60 height 29
type textarea "6917289106"
drag, startPoint x: 672, startPoint y: 269, endPoint x: 624, endPoint y: 266, distance: 48.1
click at [624, 266] on tr "user_id ההההההההההההההההההההההההההההההההההההההההההההההההההההההההההההההההההההההה…" at bounding box center [670, 268] width 683 height 37
click at [406, 70] on div "Ban" at bounding box center [412, 63] width 32 height 16
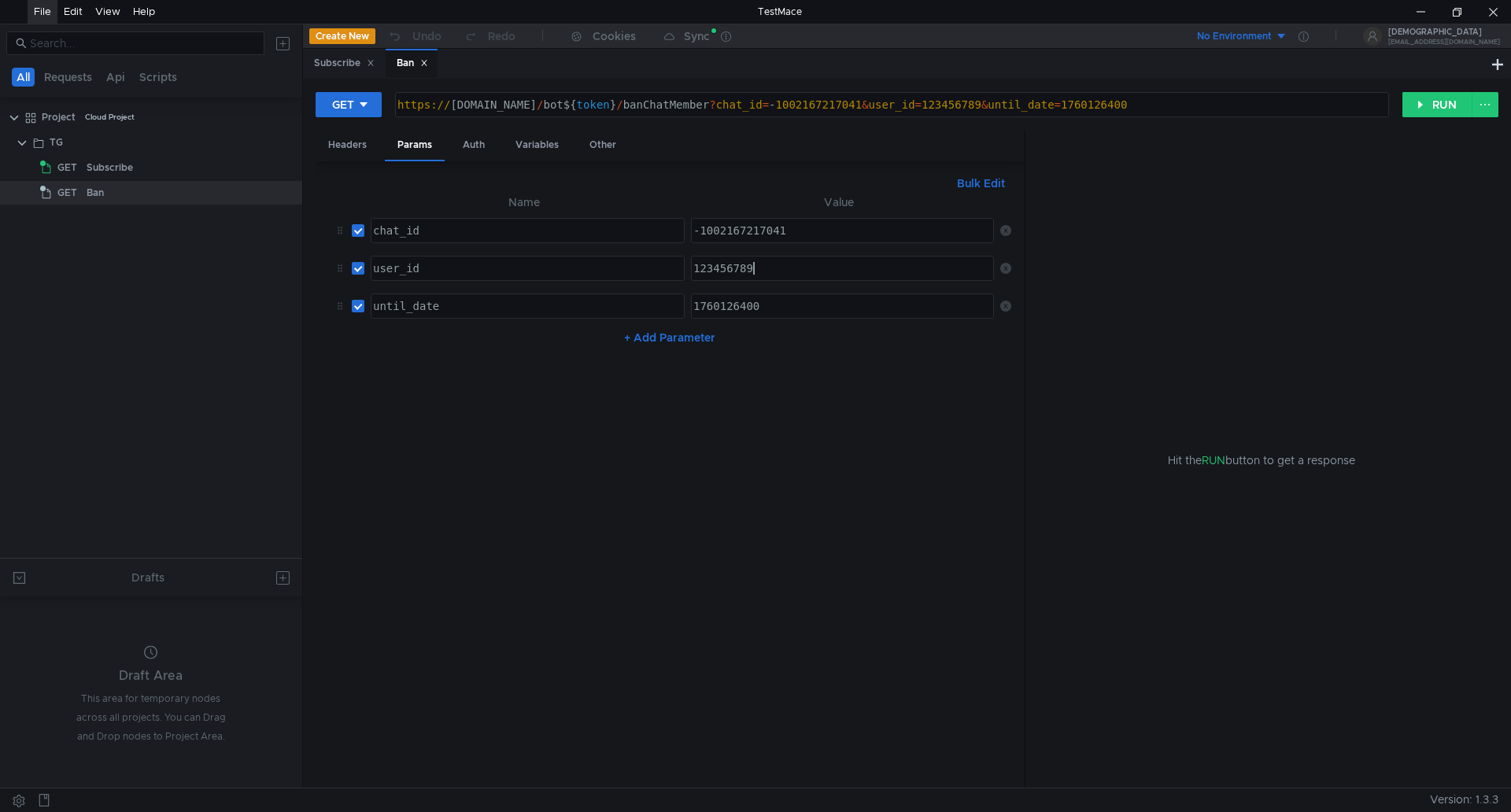
drag, startPoint x: 783, startPoint y: 274, endPoint x: 595, endPoint y: 268, distance: 188.1
click at [583, 270] on tr "user_id ההההההההההההההההההההההההההההההההההההההההההההההההההההההההההההההההההההההה…" at bounding box center [670, 268] width 683 height 37
paste textarea "6917289106"
type textarea "6917289106"
click at [359, 306] on input "checkbox" at bounding box center [358, 306] width 12 height 12
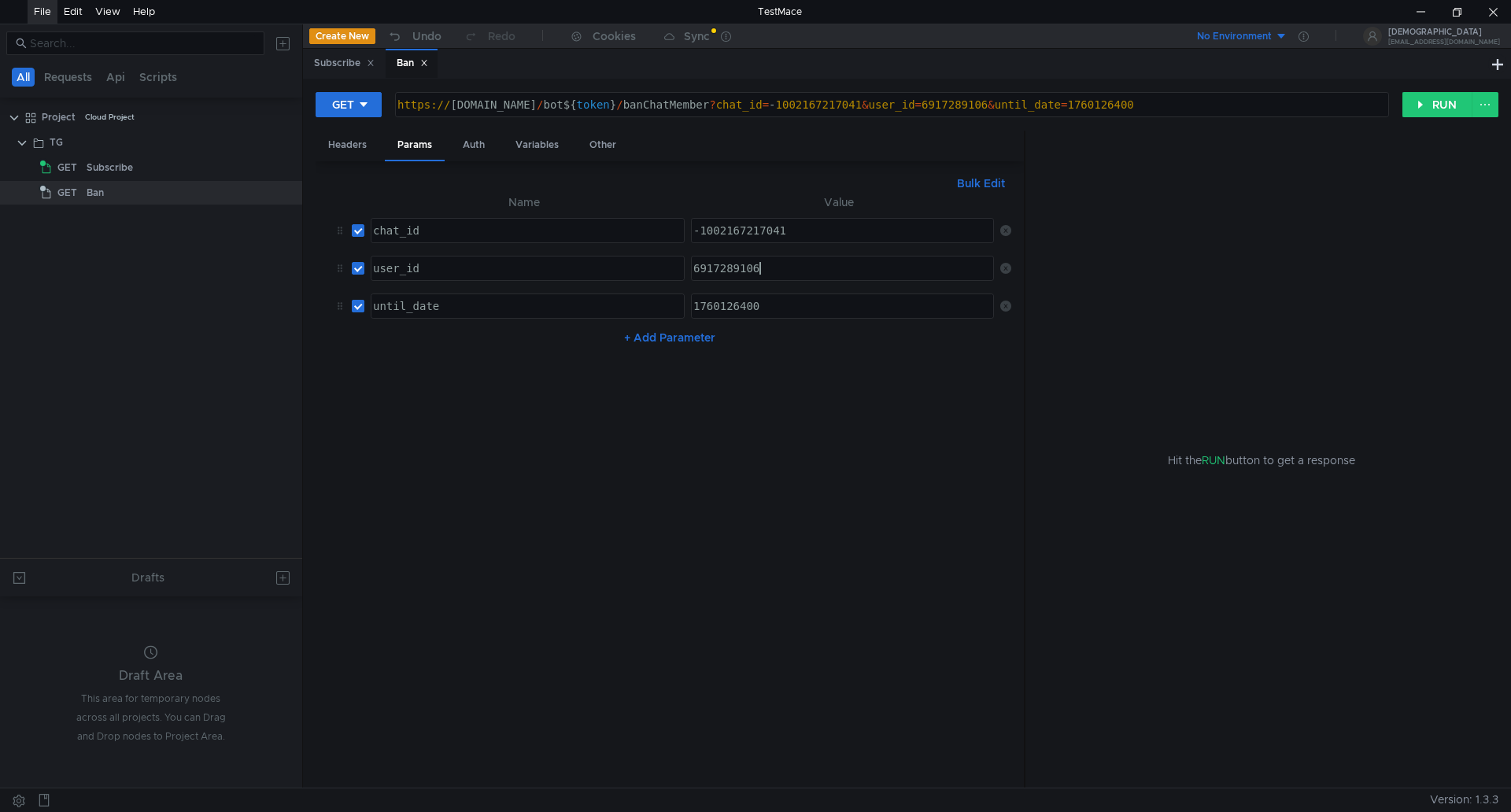
checkbox input "false"
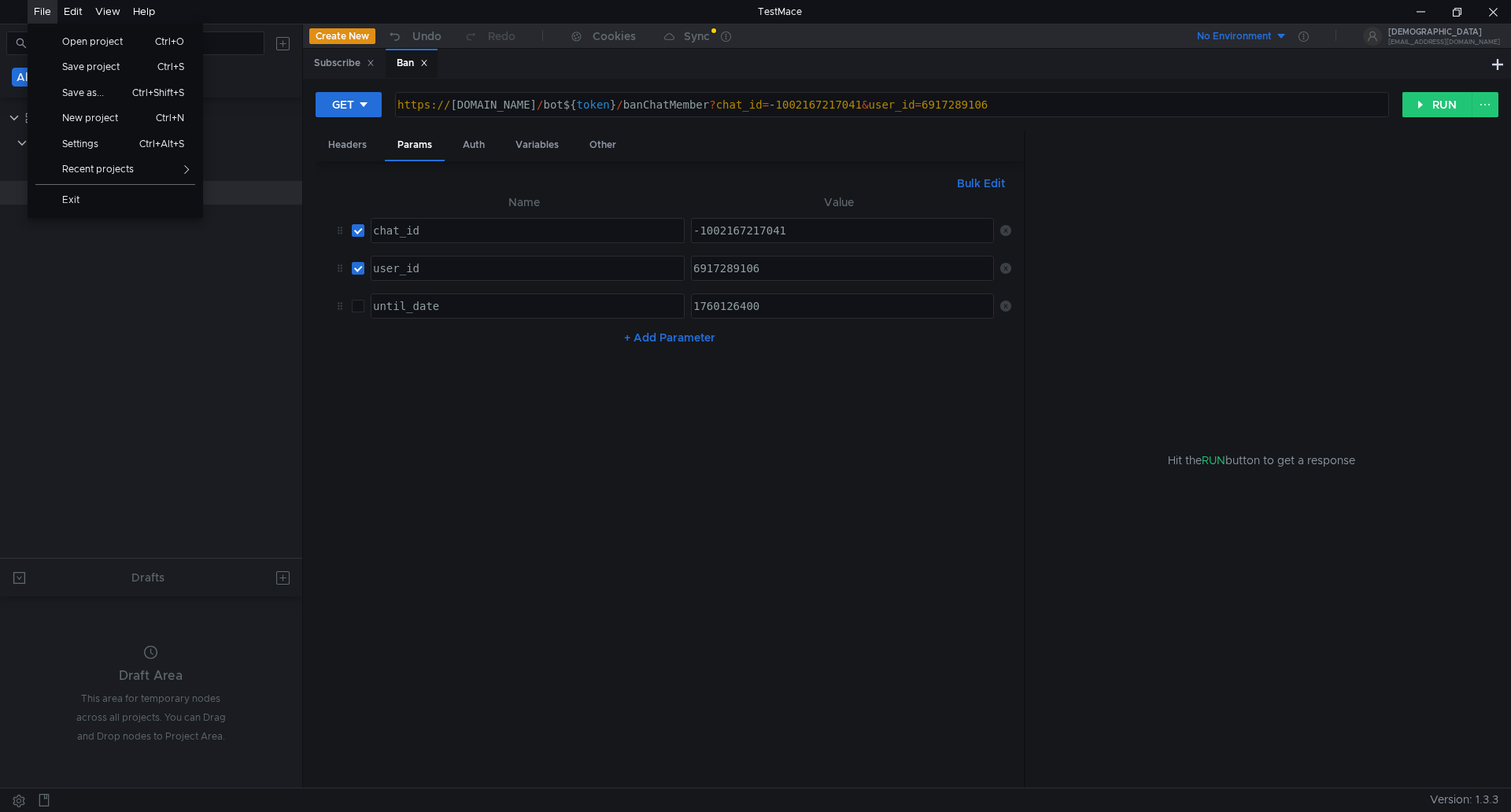
click at [46, 10] on div "File" at bounding box center [42, 11] width 17 height 24
click at [89, 72] on span "Save project" at bounding box center [97, 67] width 89 height 10
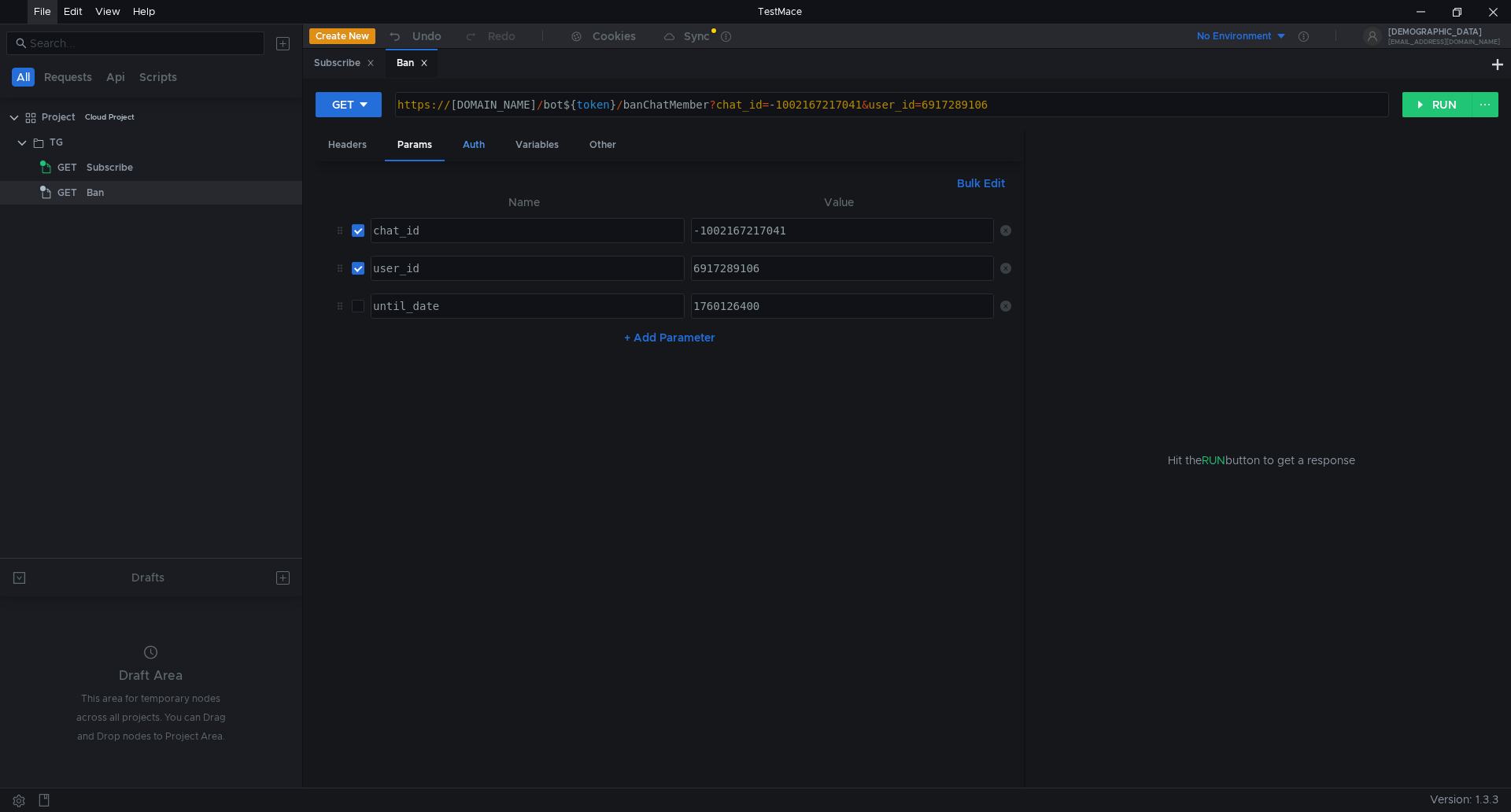
click at [475, 141] on div "Auth" at bounding box center [474, 145] width 47 height 29
click at [525, 146] on div "Variables" at bounding box center [537, 145] width 68 height 29
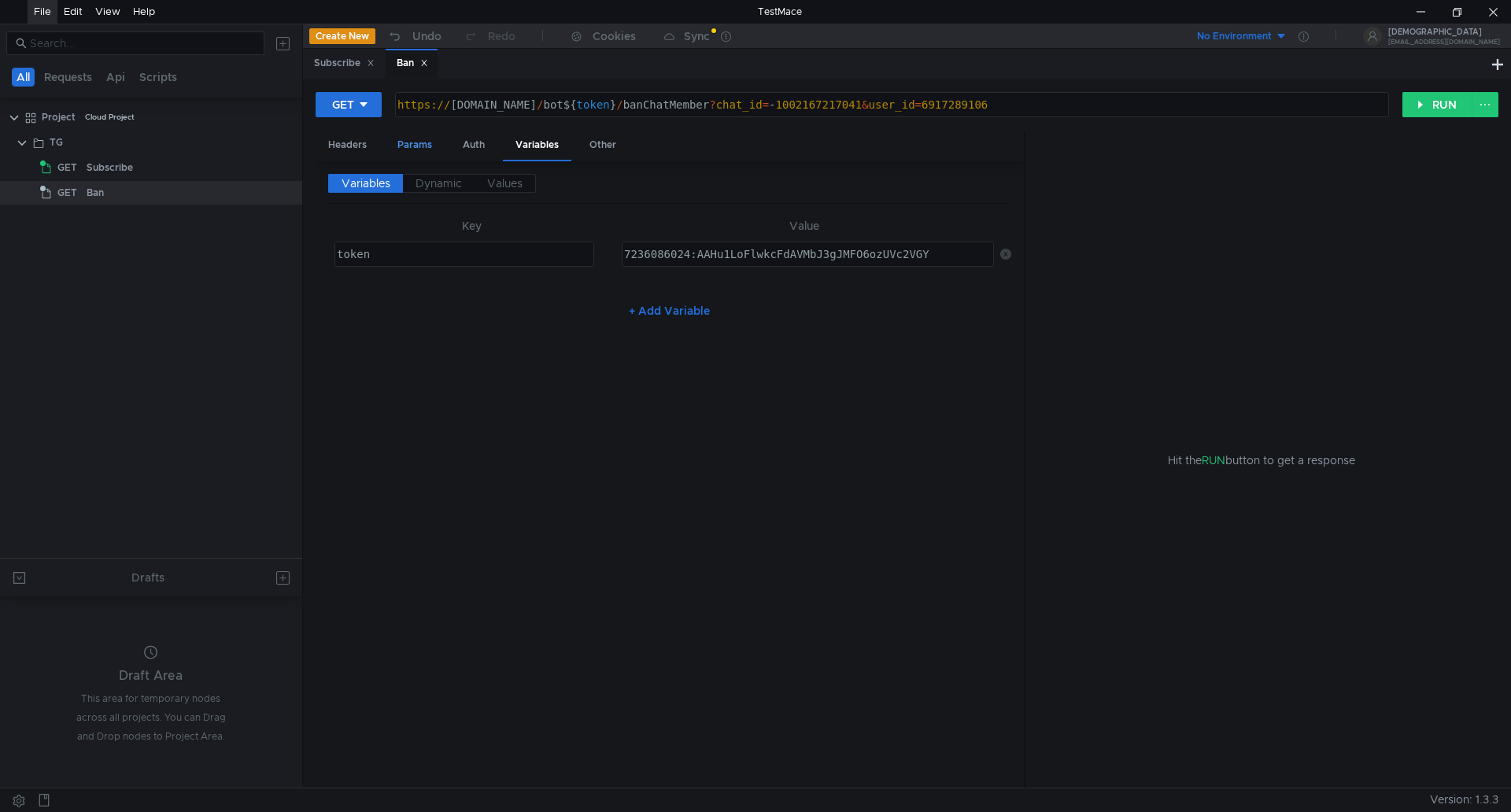
click at [409, 143] on div "Params" at bounding box center [415, 145] width 60 height 29
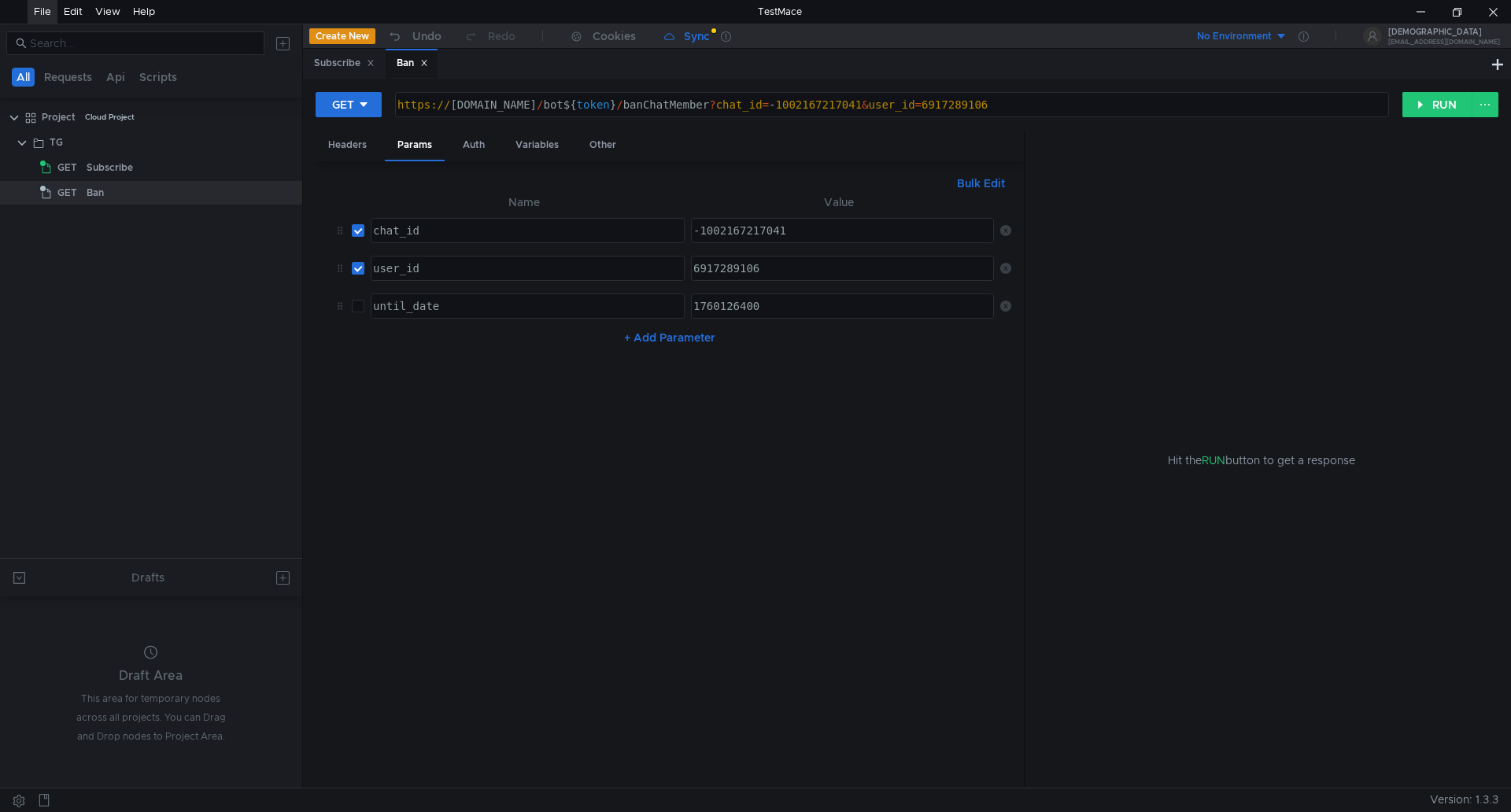
click at [684, 41] on div "Sync" at bounding box center [697, 37] width 26 height 11
click at [418, 150] on div "Params" at bounding box center [415, 145] width 60 height 29
click at [546, 145] on div "Variables" at bounding box center [537, 145] width 68 height 29
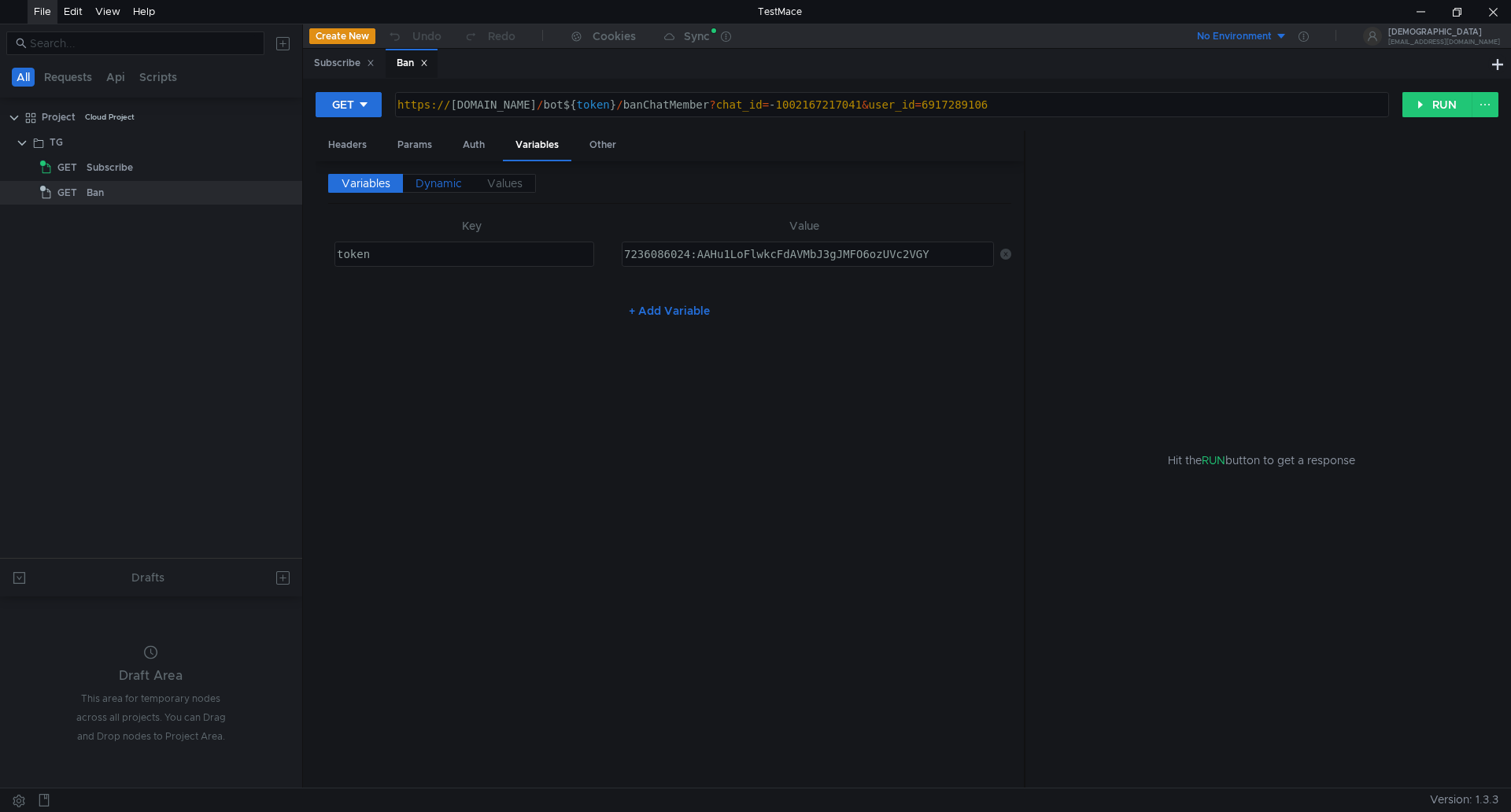
click at [443, 188] on span "Dynamic" at bounding box center [438, 183] width 46 height 14
click at [497, 184] on span "Values" at bounding box center [505, 183] width 36 height 14
click at [381, 185] on span "Variables" at bounding box center [366, 183] width 49 height 14
click at [356, 149] on div "Headers" at bounding box center [347, 145] width 63 height 29
click at [398, 148] on div "Params" at bounding box center [415, 145] width 60 height 29
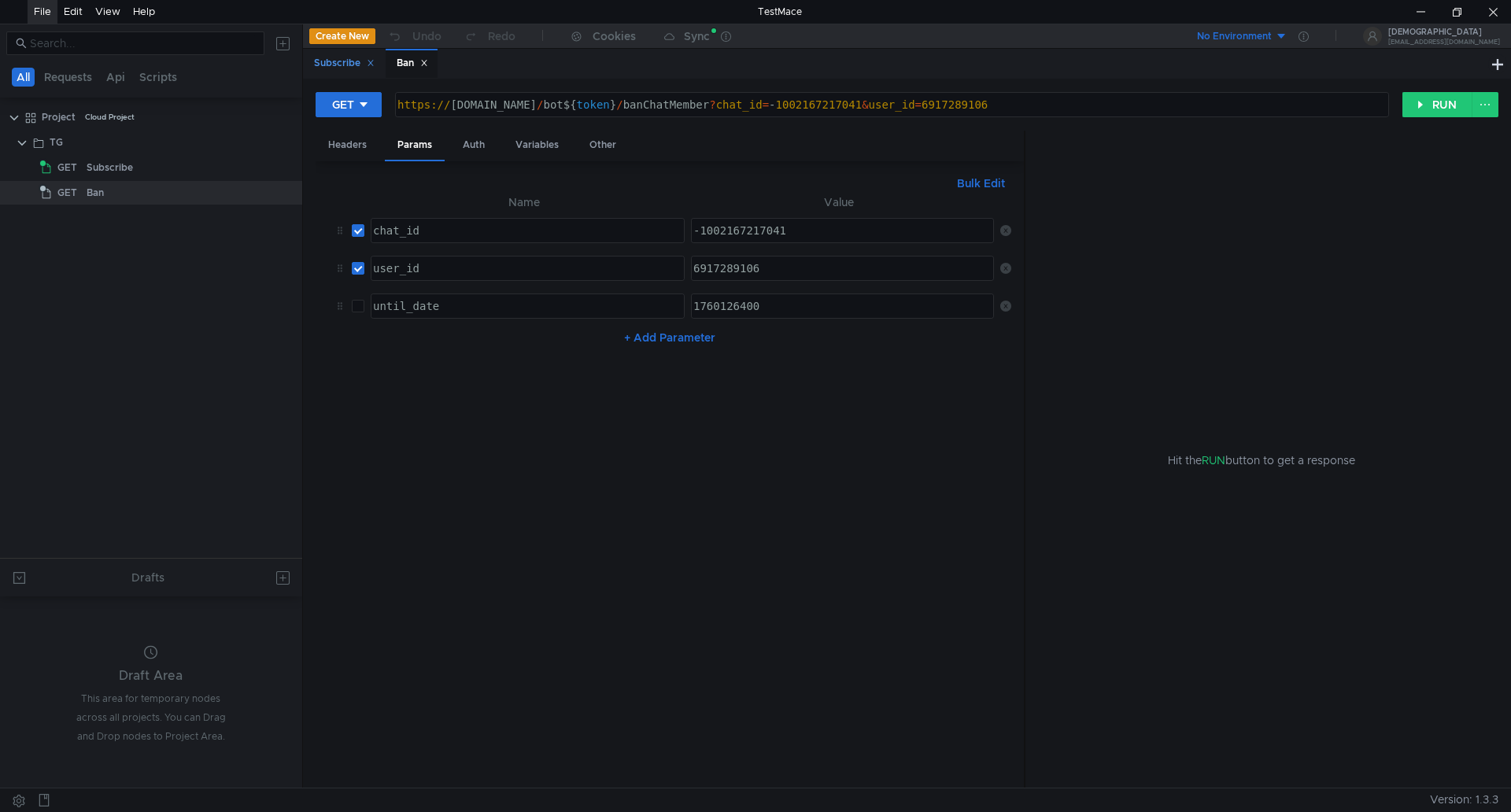
click at [344, 58] on div "Subscribe" at bounding box center [344, 63] width 61 height 16
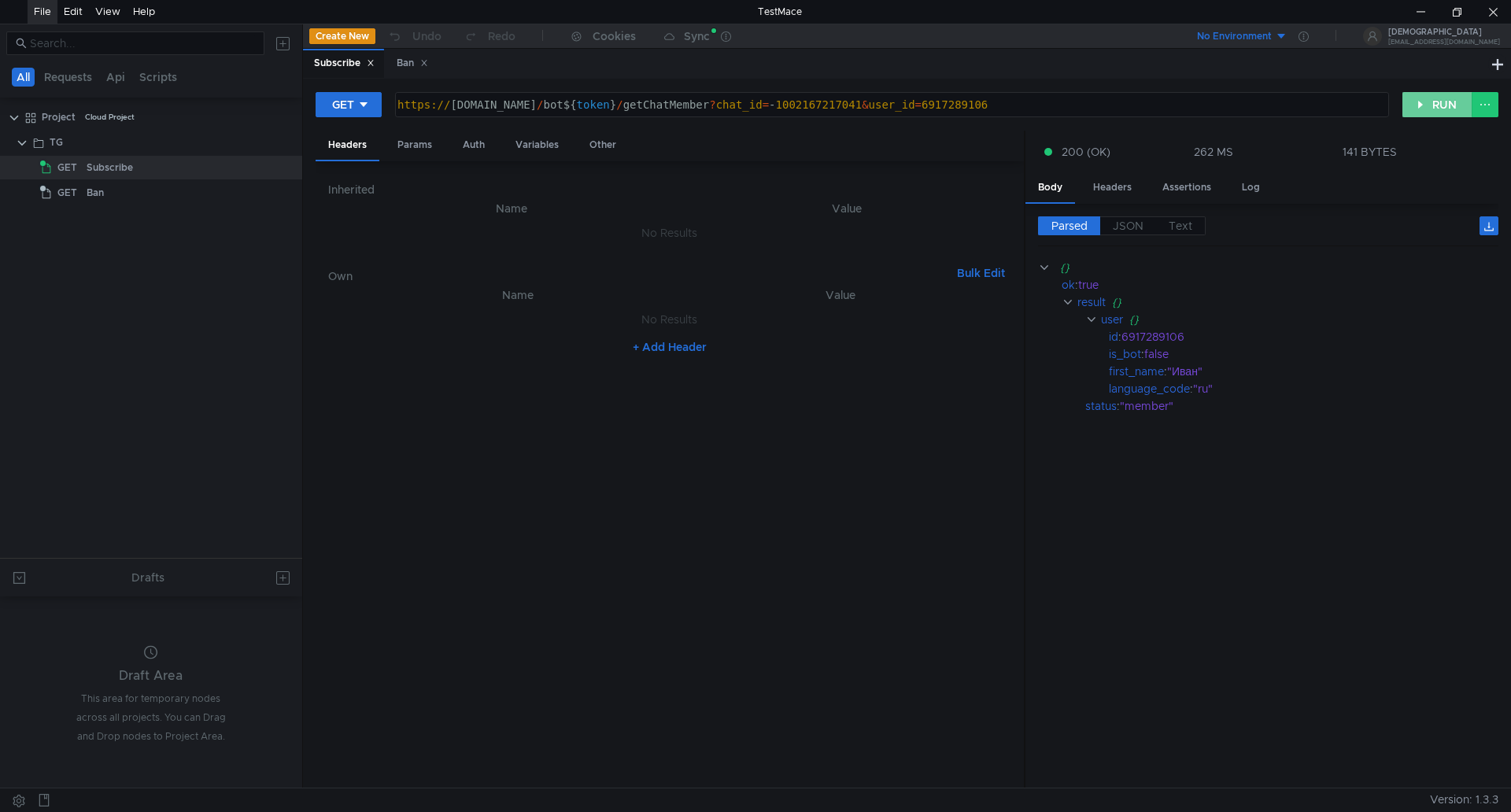
click at [1428, 103] on button "RUN" at bounding box center [1438, 104] width 70 height 25
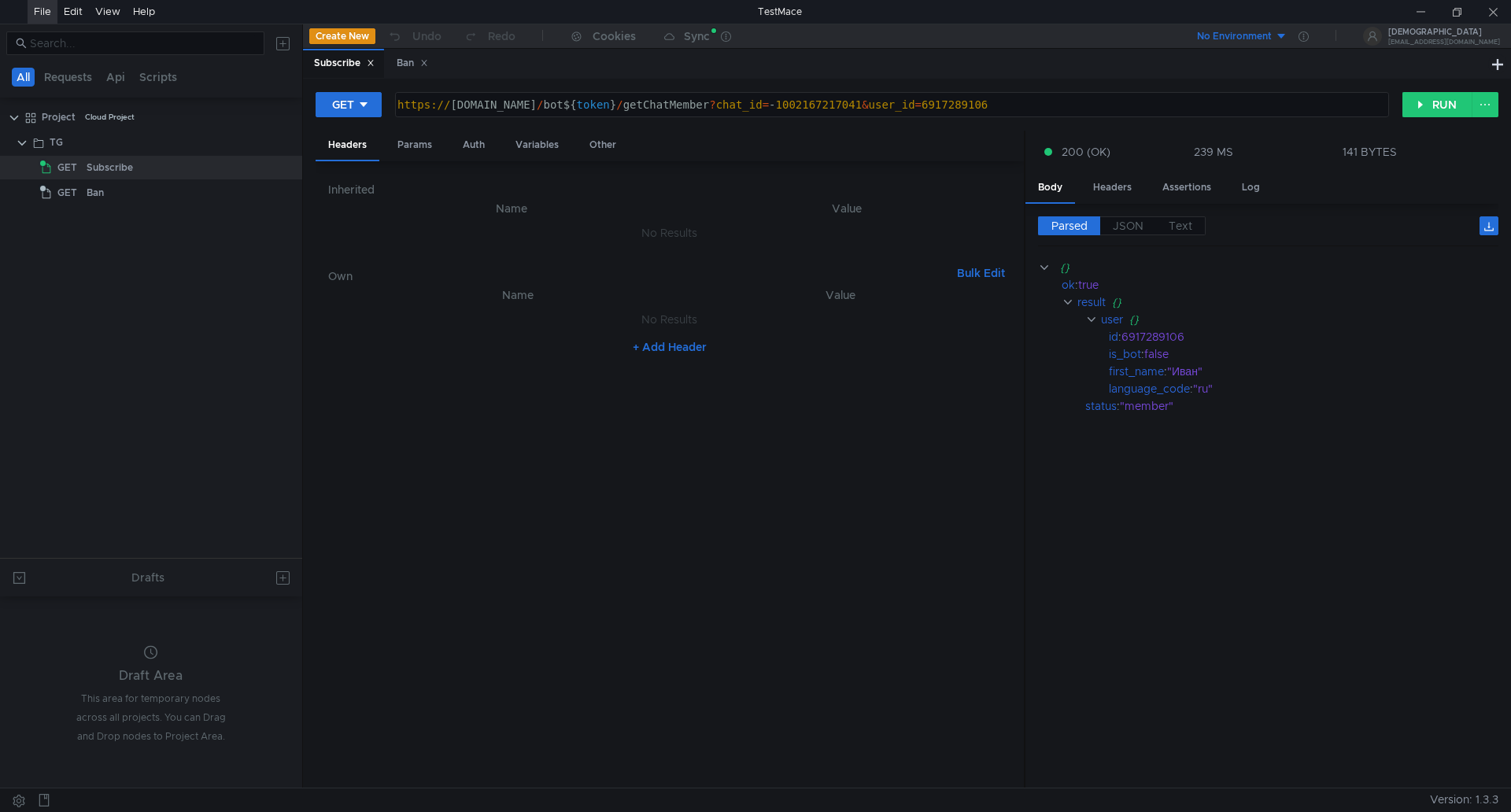
click at [604, 522] on nz-table "Name Value No Results + Add Header" at bounding box center [670, 530] width 683 height 490
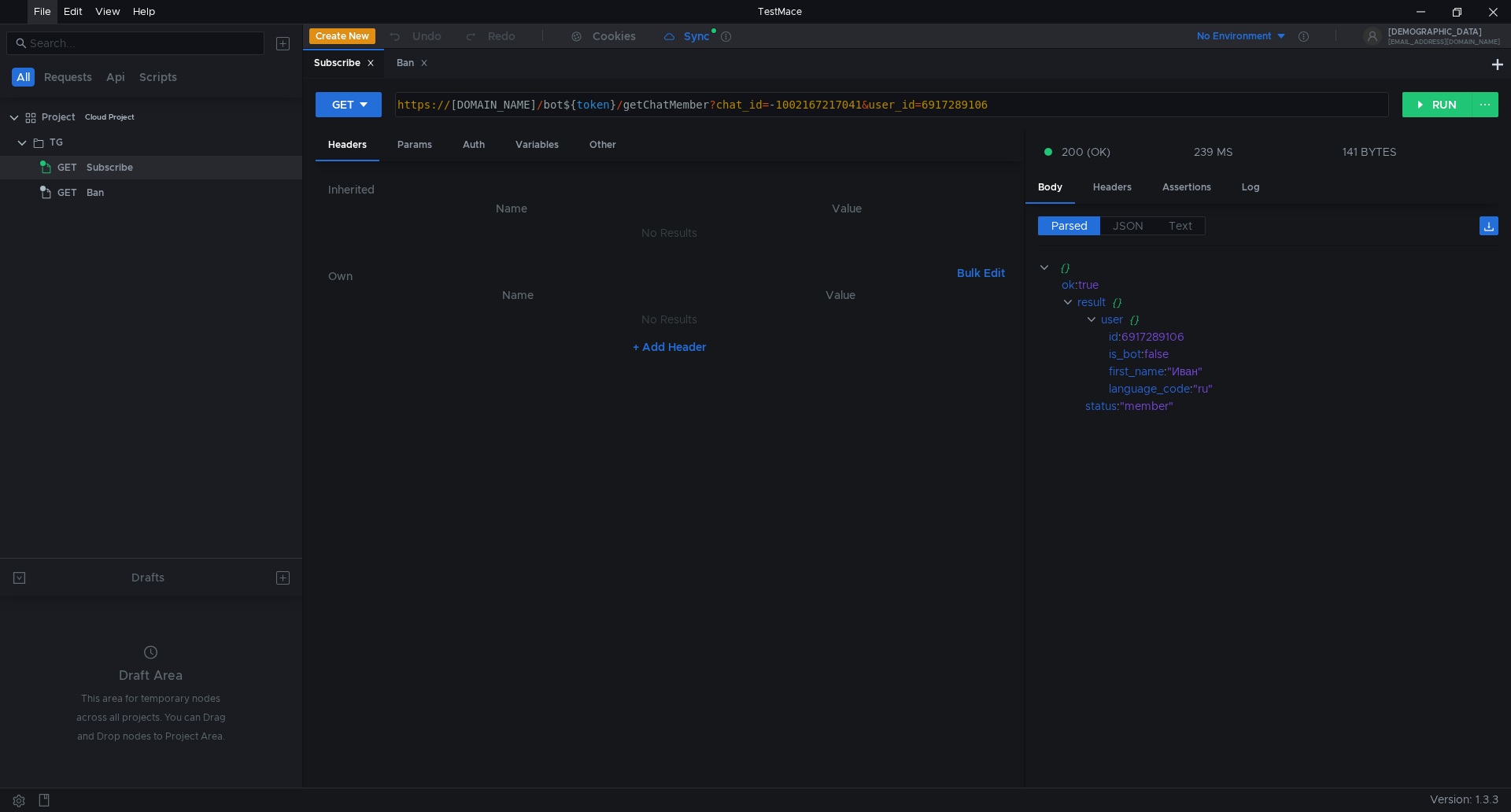
click at [699, 39] on div "Sync" at bounding box center [697, 37] width 26 height 11
click at [402, 71] on div "Ban" at bounding box center [412, 63] width 32 height 16
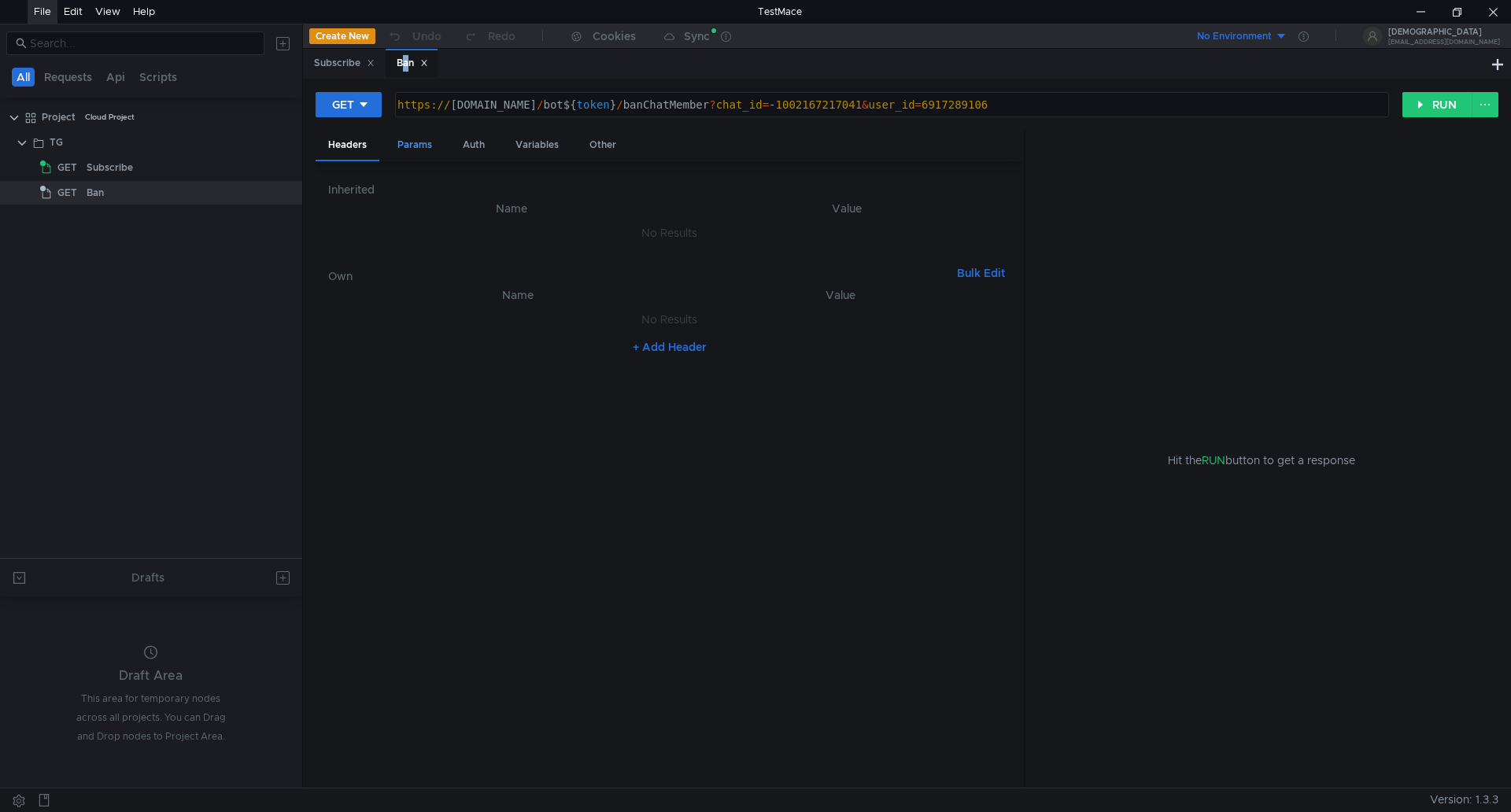
click at [427, 153] on div "Params" at bounding box center [415, 145] width 60 height 29
click at [355, 311] on input "checkbox" at bounding box center [358, 306] width 12 height 12
checkbox input "true"
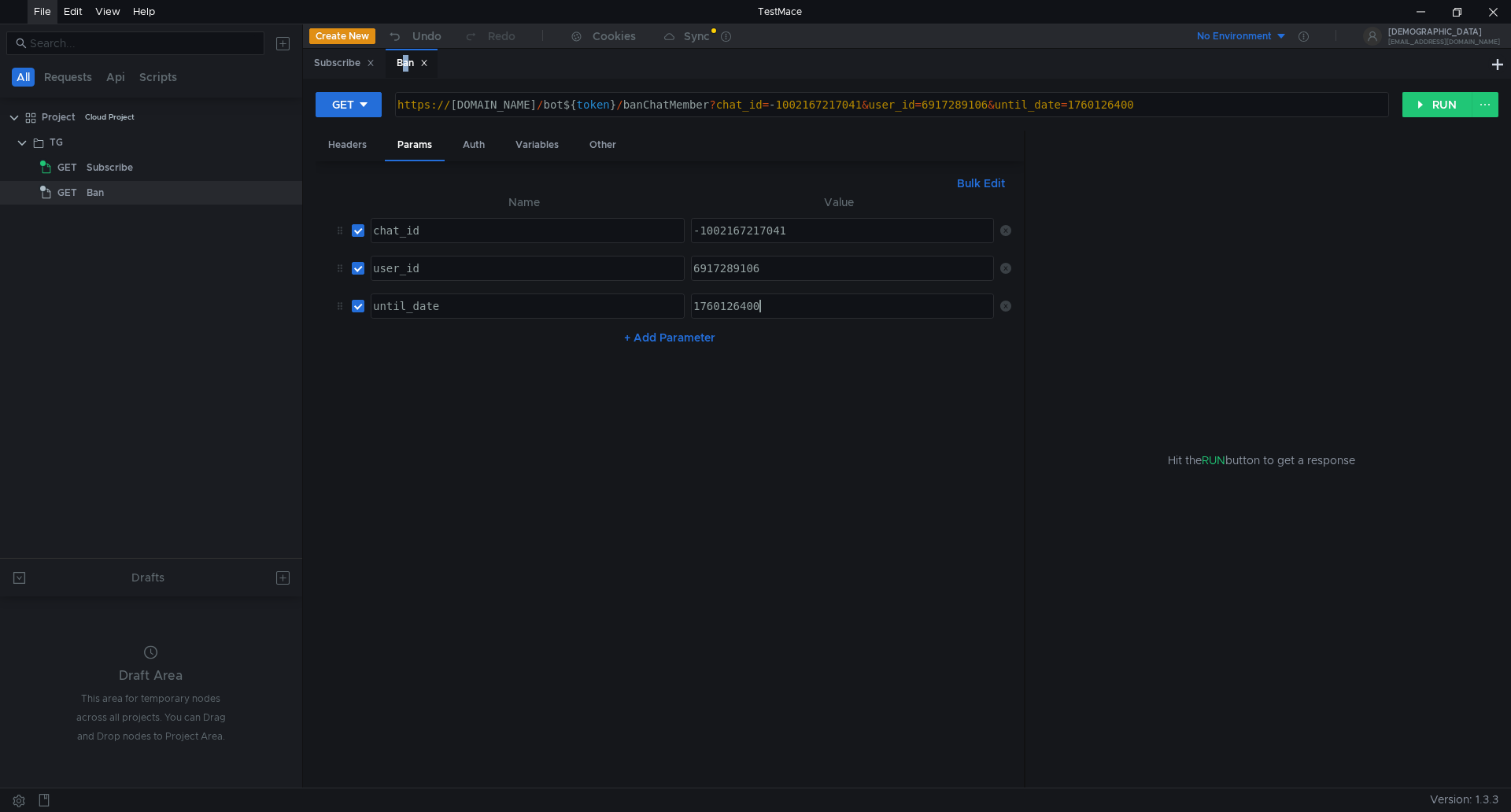
type textarea "1760126400"
click at [789, 303] on div "1760126400" at bounding box center [843, 319] width 305 height 37
drag, startPoint x: 825, startPoint y: 306, endPoint x: 516, endPoint y: 341, distance: 311.0
click at [451, 334] on div "Name Value chat_id הההההההההההההההההההההההההההההההההההההההההההההההההההההההההההה…" at bounding box center [670, 271] width 683 height 158
paste textarea "3129306"
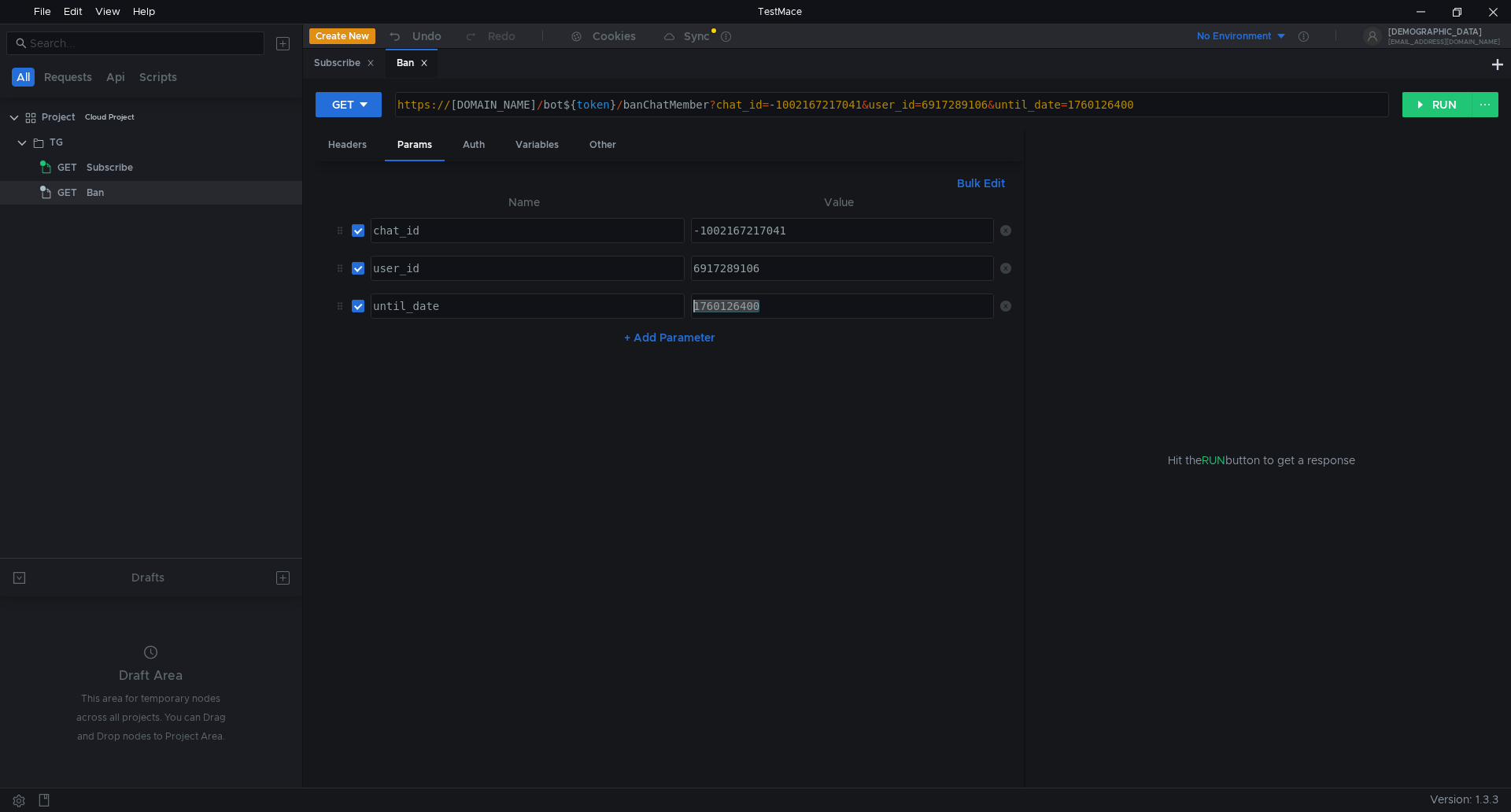
type textarea "1763129306"
click at [355, 306] on input "checkbox" at bounding box center [358, 306] width 12 height 12
click at [356, 306] on input "checkbox" at bounding box center [358, 306] width 12 height 12
checkbox input "true"
click at [84, 155] on div at bounding box center [151, 155] width 303 height 2
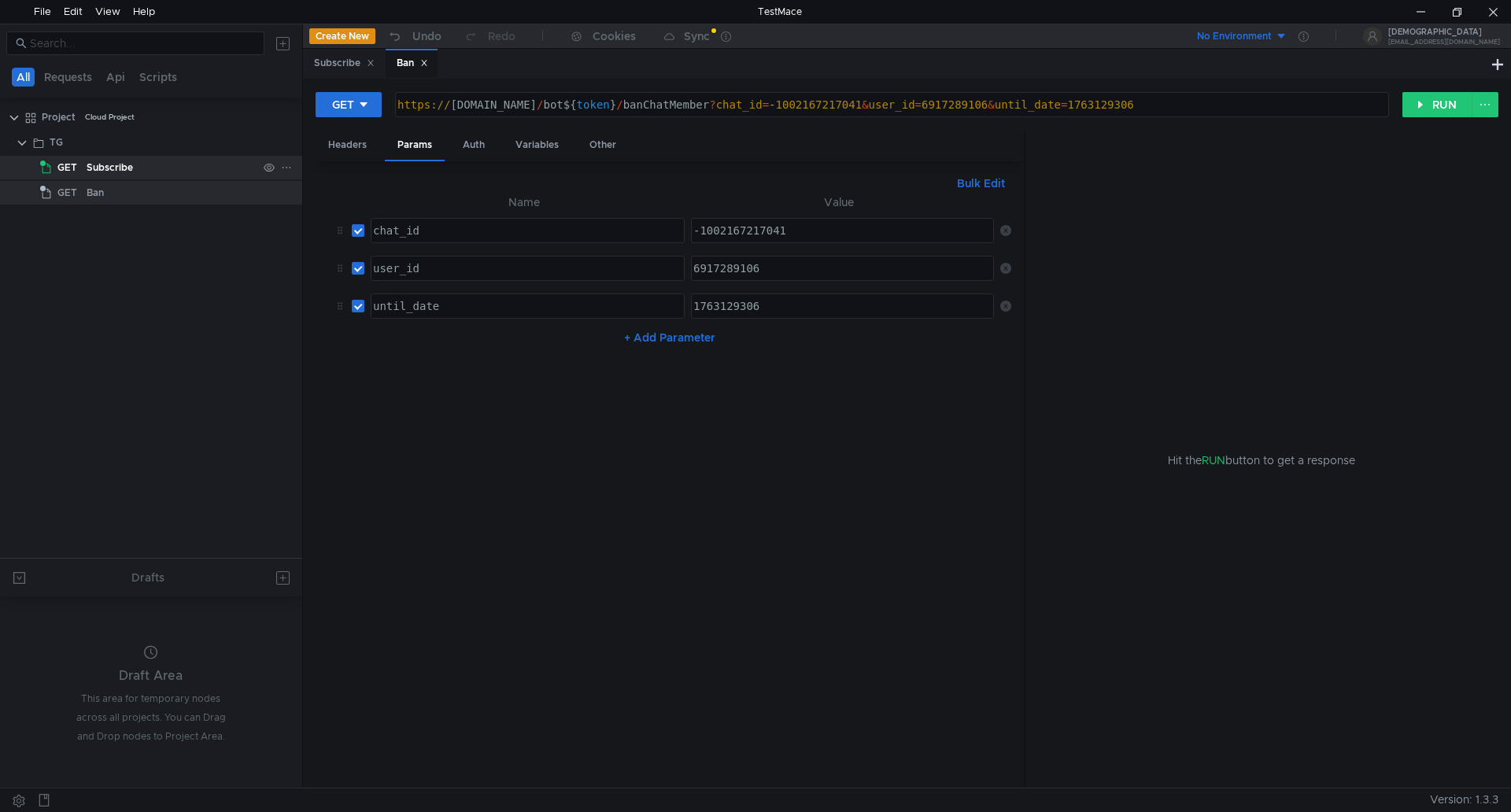
click at [89, 172] on div "Subscribe" at bounding box center [109, 167] width 46 height 24
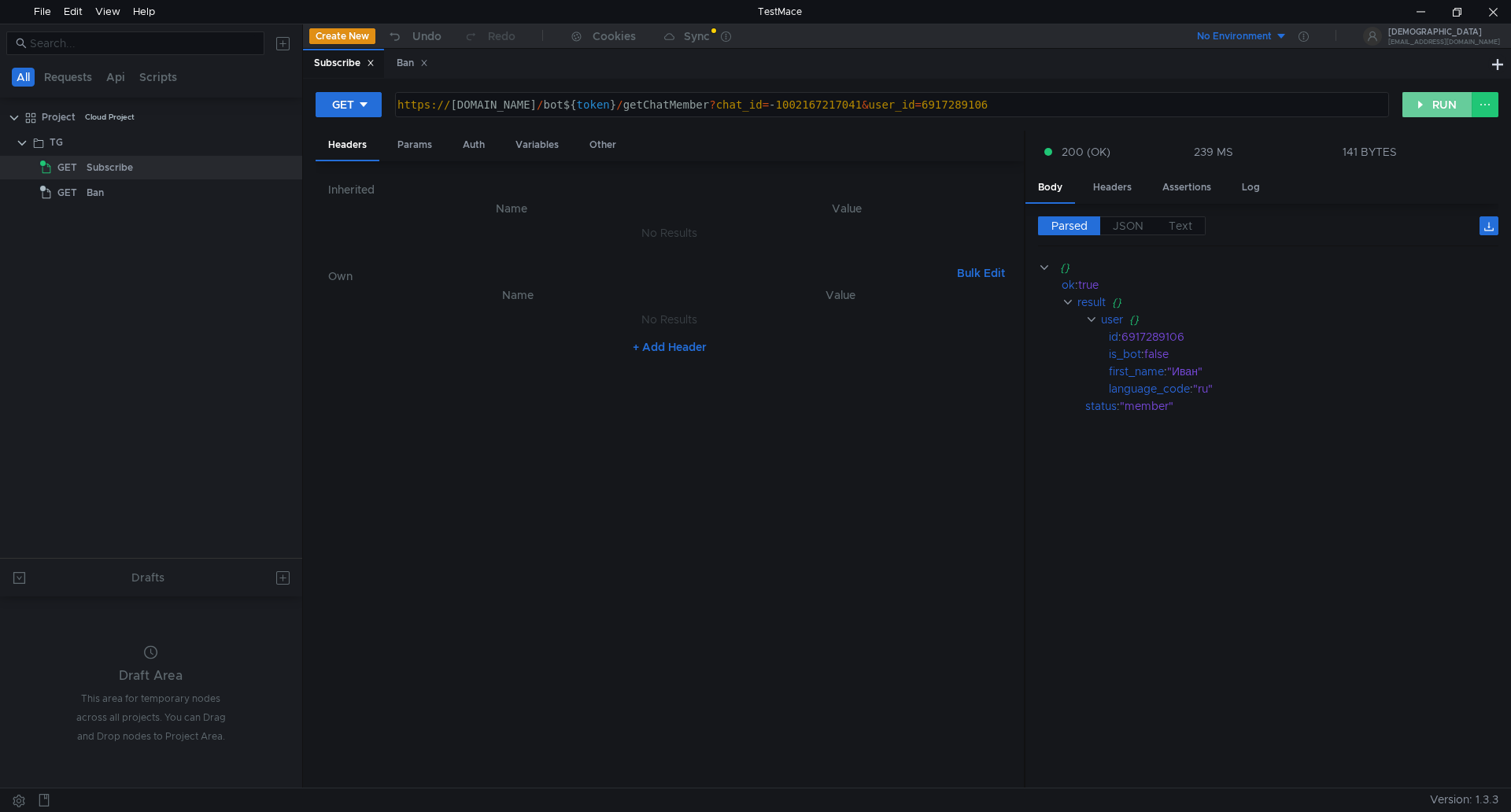
click at [1440, 100] on button "RUN" at bounding box center [1438, 104] width 70 height 25
